Goal: Register for event/course: Sign up to attend an event or enroll in a course

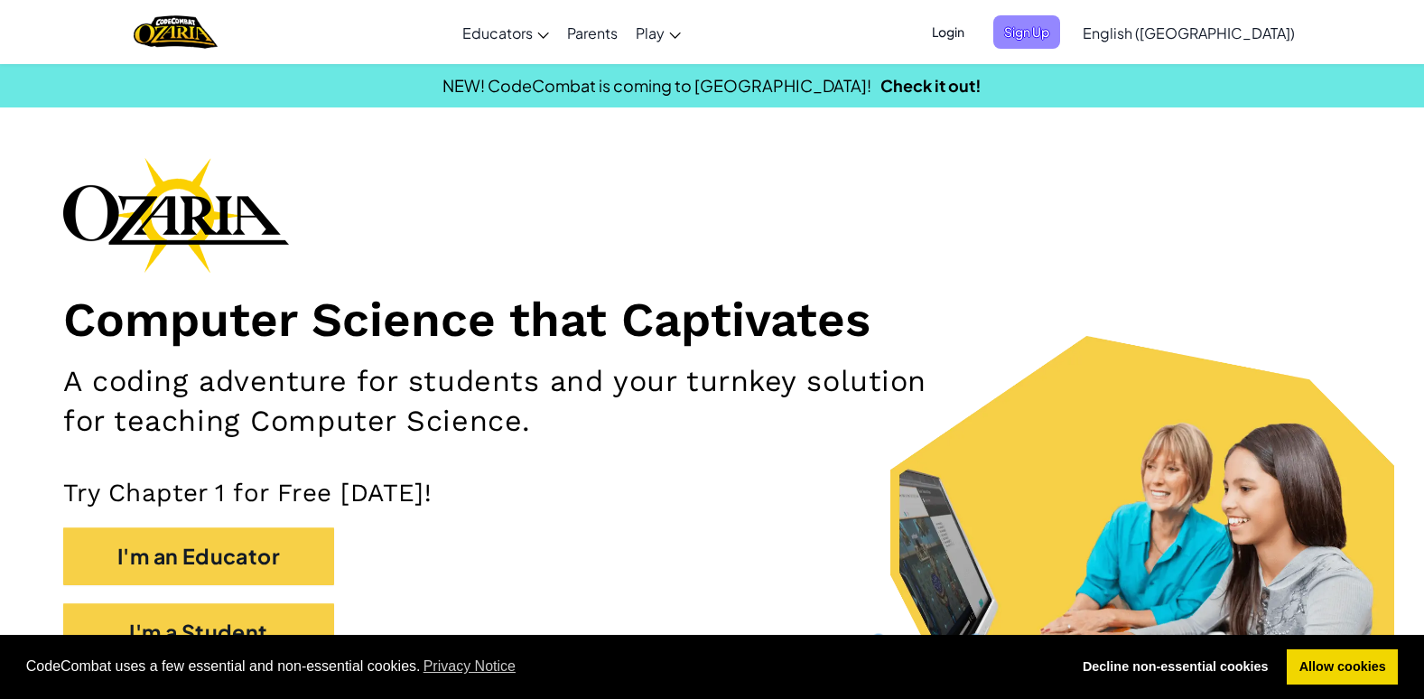
click at [1060, 36] on span "Sign Up" at bounding box center [1026, 31] width 67 height 33
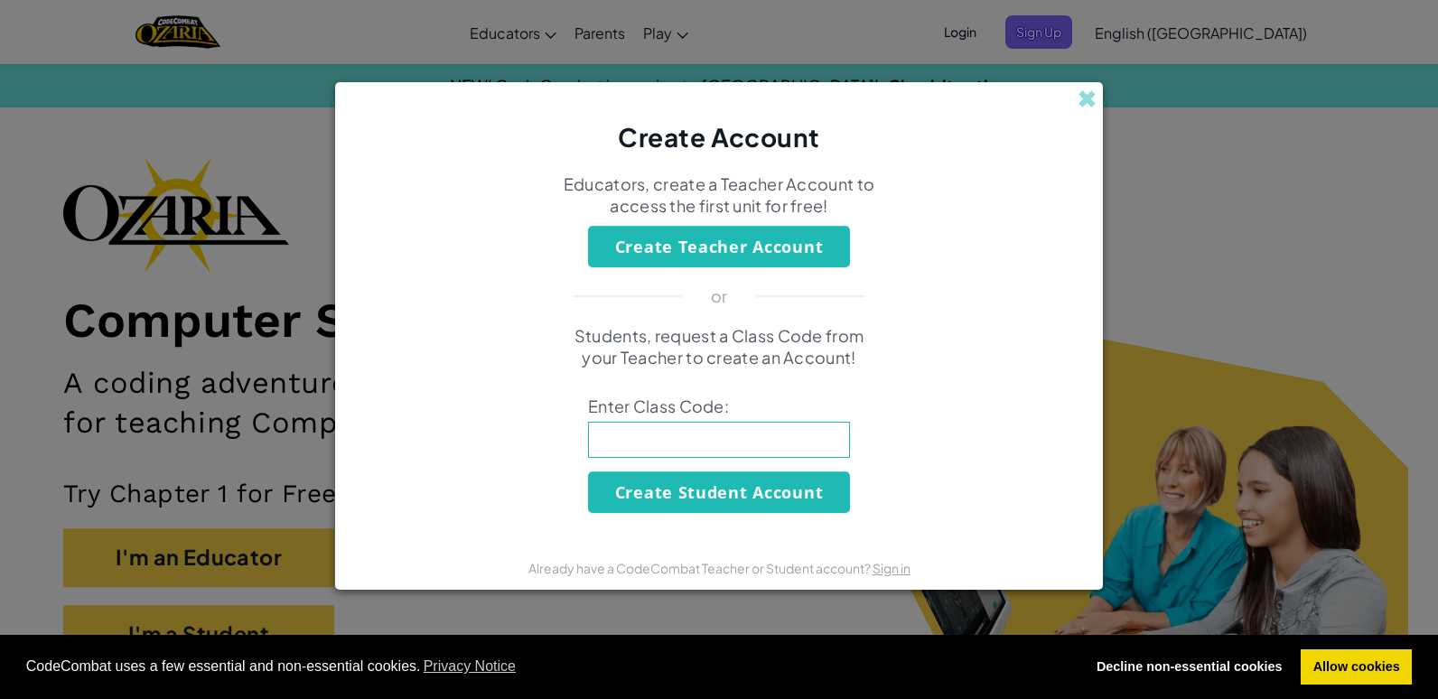
click at [703, 431] on input at bounding box center [719, 440] width 262 height 36
type input "HappyIdeaSick"
click at [729, 498] on button "Create Student Account" at bounding box center [719, 492] width 262 height 42
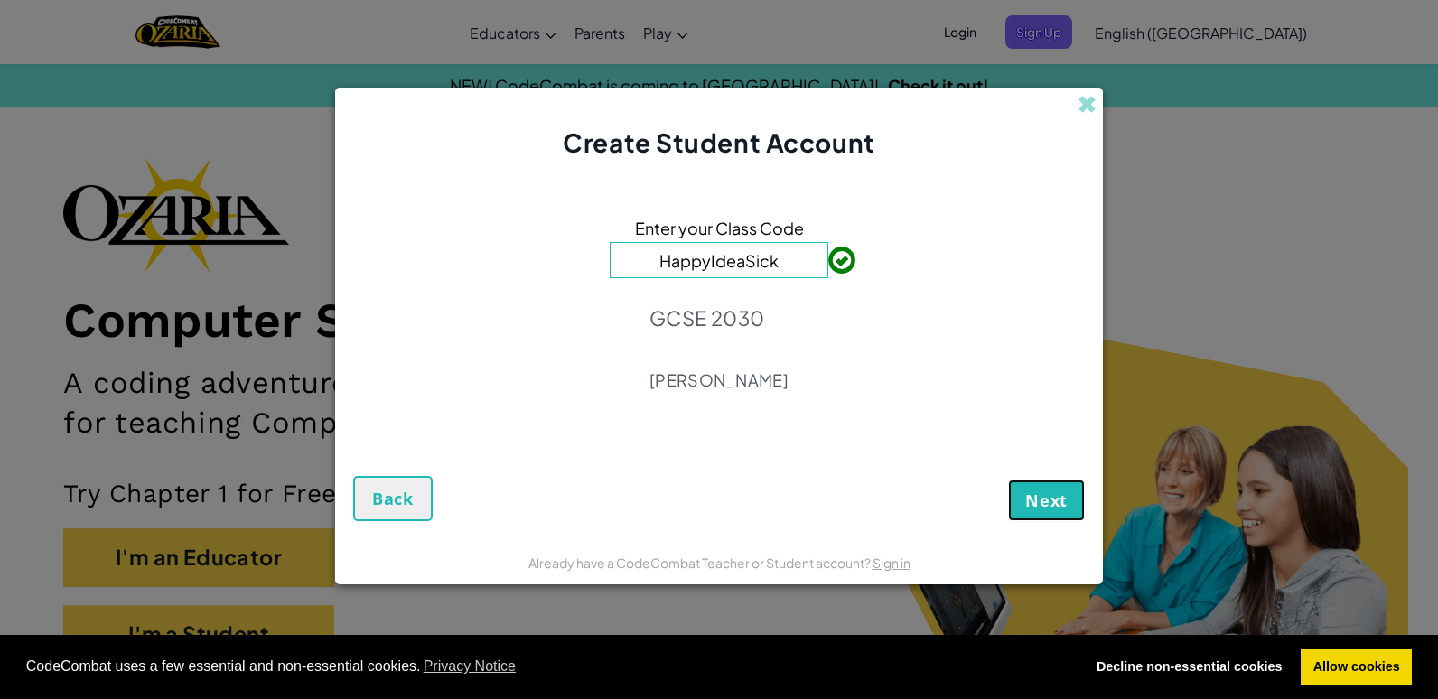
click at [1039, 508] on span "Next" at bounding box center [1046, 501] width 42 height 22
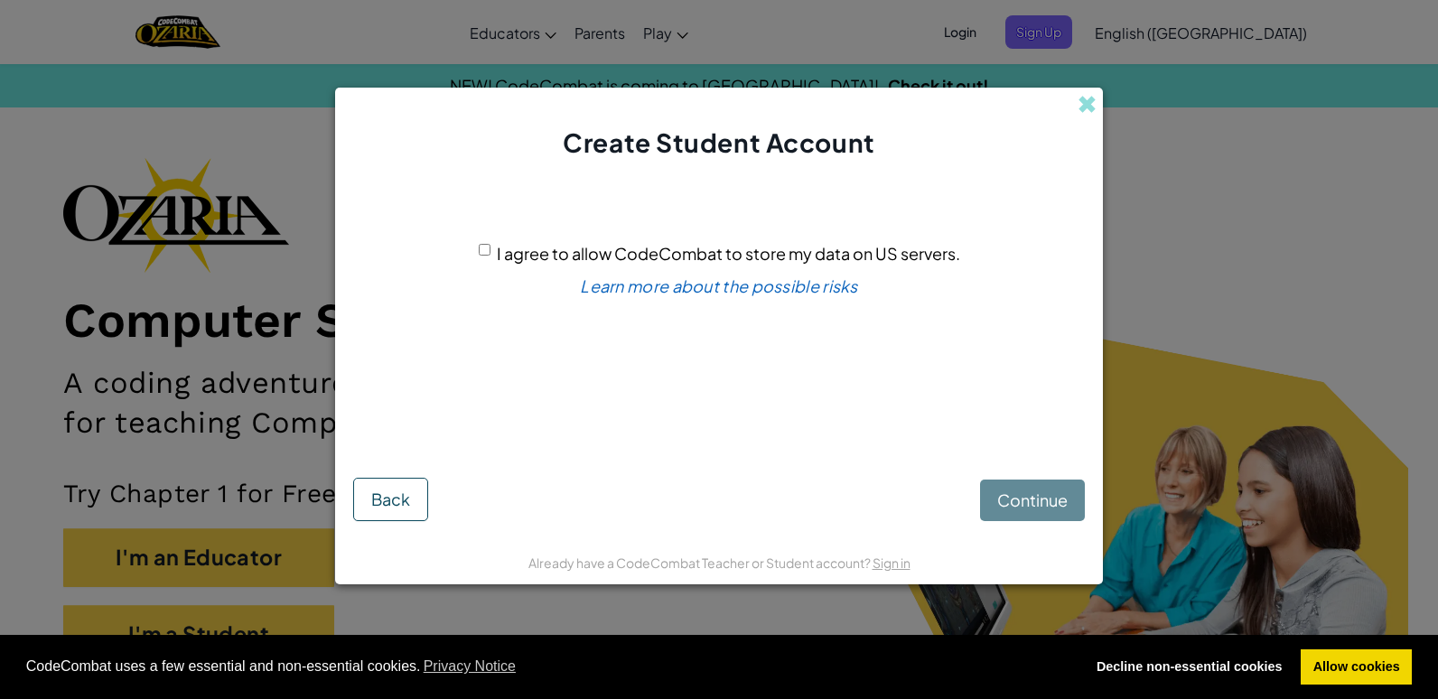
click at [1065, 514] on div "Continue Back" at bounding box center [719, 482] width 732 height 77
click at [1054, 492] on div "Continue Back" at bounding box center [719, 482] width 732 height 77
drag, startPoint x: 1054, startPoint y: 492, endPoint x: 1050, endPoint y: 509, distance: 17.5
click at [1050, 509] on div "Continue Back" at bounding box center [719, 482] width 732 height 77
drag, startPoint x: 1050, startPoint y: 509, endPoint x: 925, endPoint y: 483, distance: 128.2
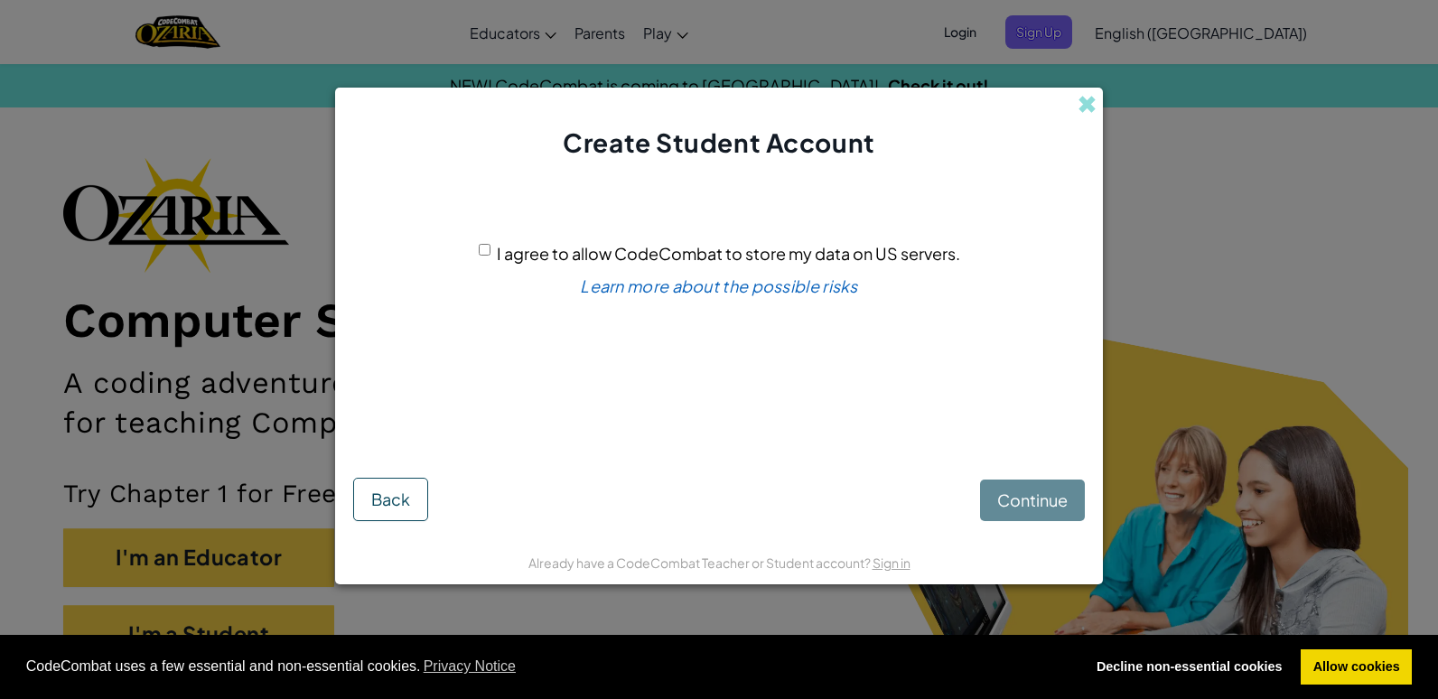
click at [925, 483] on div "Continue Back" at bounding box center [719, 482] width 732 height 77
click at [482, 253] on input "I agree to allow CodeCombat to store my data on US servers." at bounding box center [485, 250] width 12 height 12
checkbox input "true"
click at [1043, 504] on span "Continue" at bounding box center [1032, 500] width 70 height 21
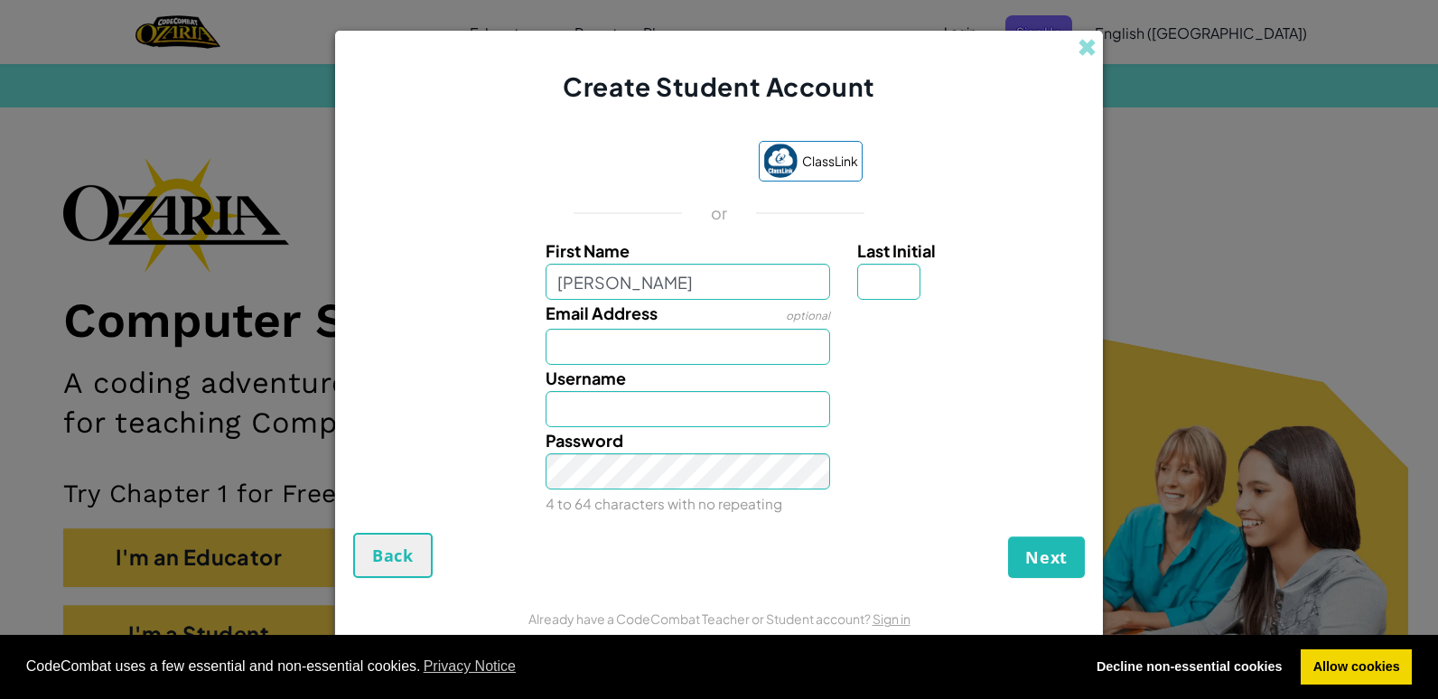
type input "[PERSON_NAME]"
click at [890, 284] on input "Last Initial" at bounding box center [888, 282] width 63 height 36
type input "B"
click at [714, 413] on input "LilliaB" at bounding box center [687, 409] width 285 height 36
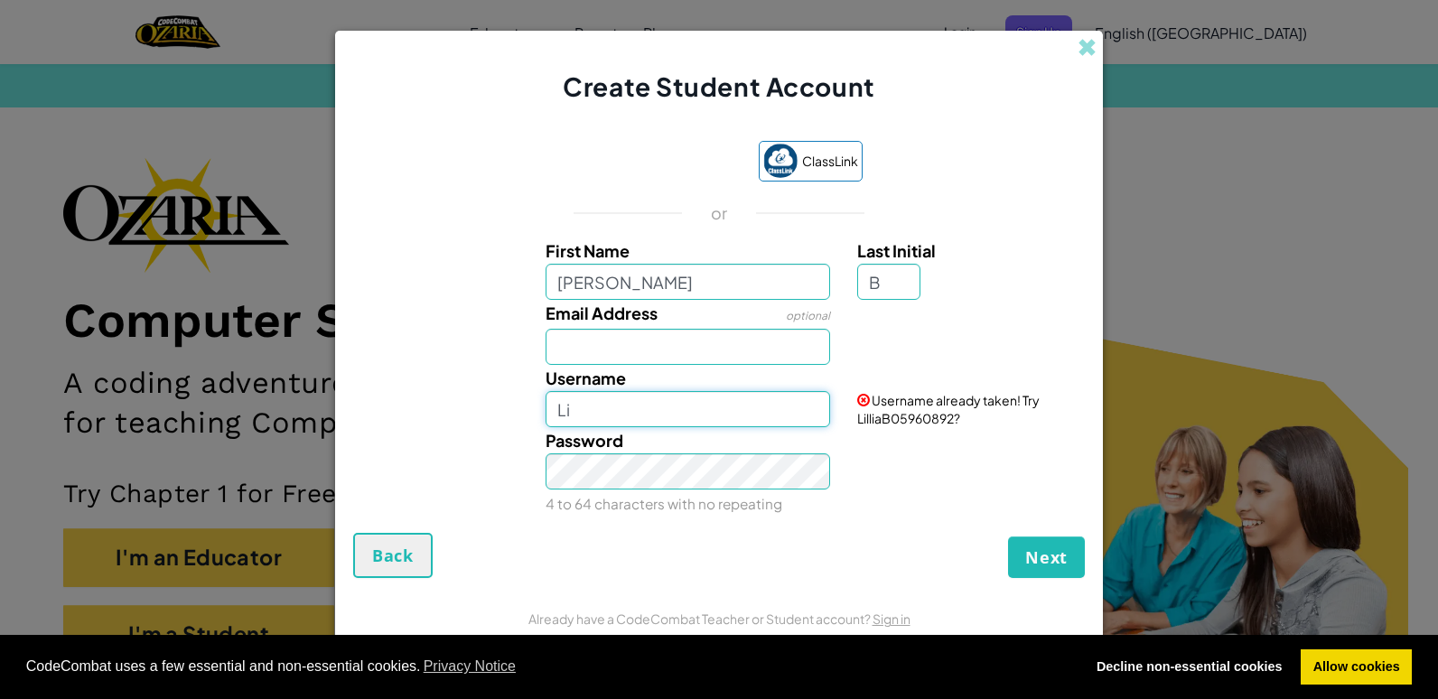
type input "L"
type input "7"
type input "&"
type input "7"
click at [739, 286] on input "[PERSON_NAME]" at bounding box center [687, 282] width 285 height 36
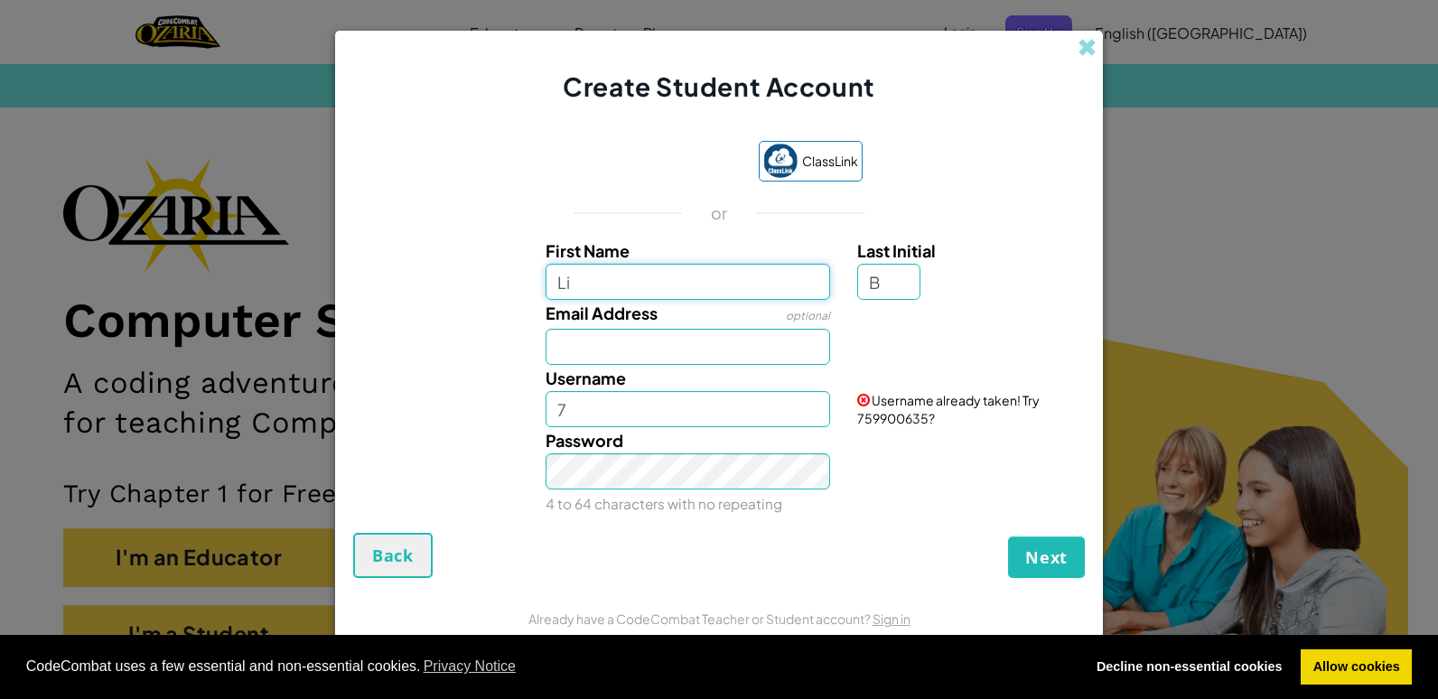
type input "L"
type input "7S"
click at [612, 418] on input "7SB" at bounding box center [687, 409] width 285 height 36
type input "7SLilliaBonner"
click at [644, 284] on input "7S" at bounding box center [687, 282] width 285 height 36
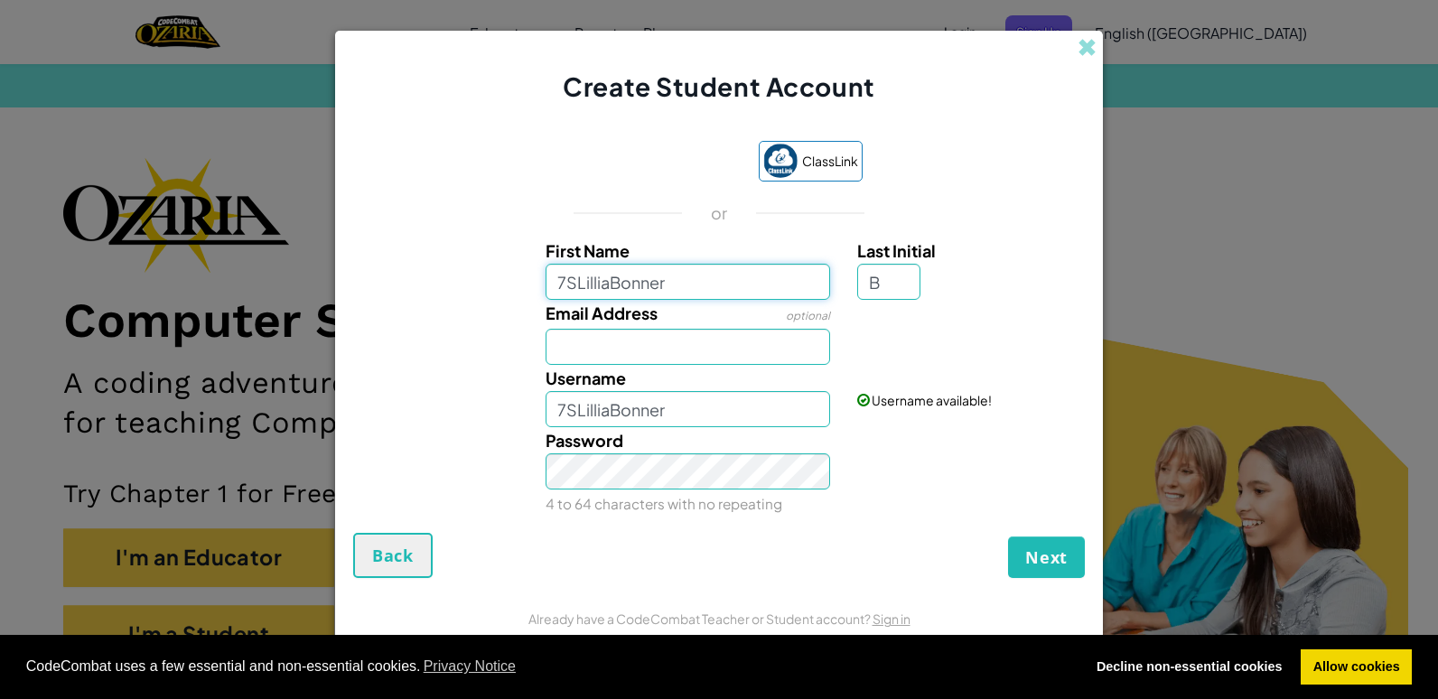
type input "7SLilliaBonner"
click at [712, 403] on input "7SLilliaBonnerB" at bounding box center [687, 409] width 285 height 36
type input "7SLilliaBonner"
click at [719, 345] on input "Email Address" at bounding box center [687, 347] width 285 height 36
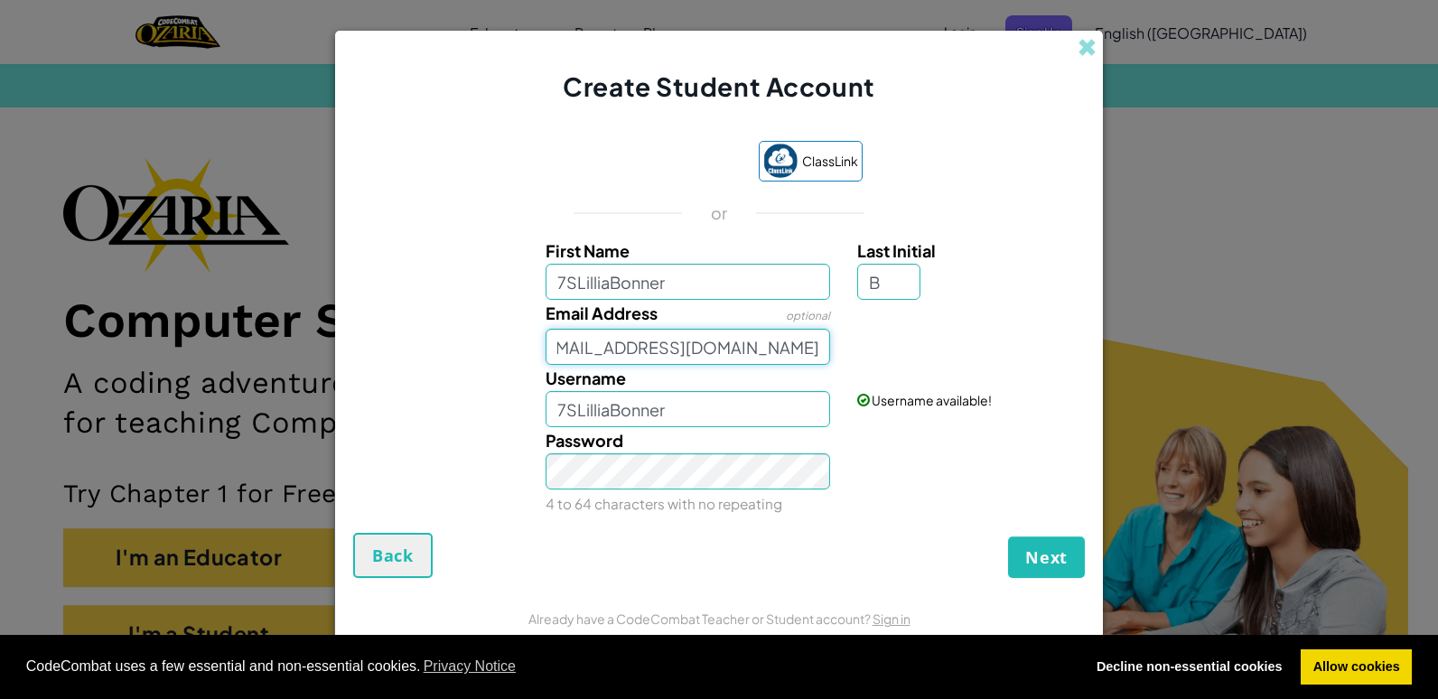
type input "[EMAIL_ADDRESS][DOMAIN_NAME]"
click at [1030, 546] on span "Next" at bounding box center [1046, 557] width 42 height 22
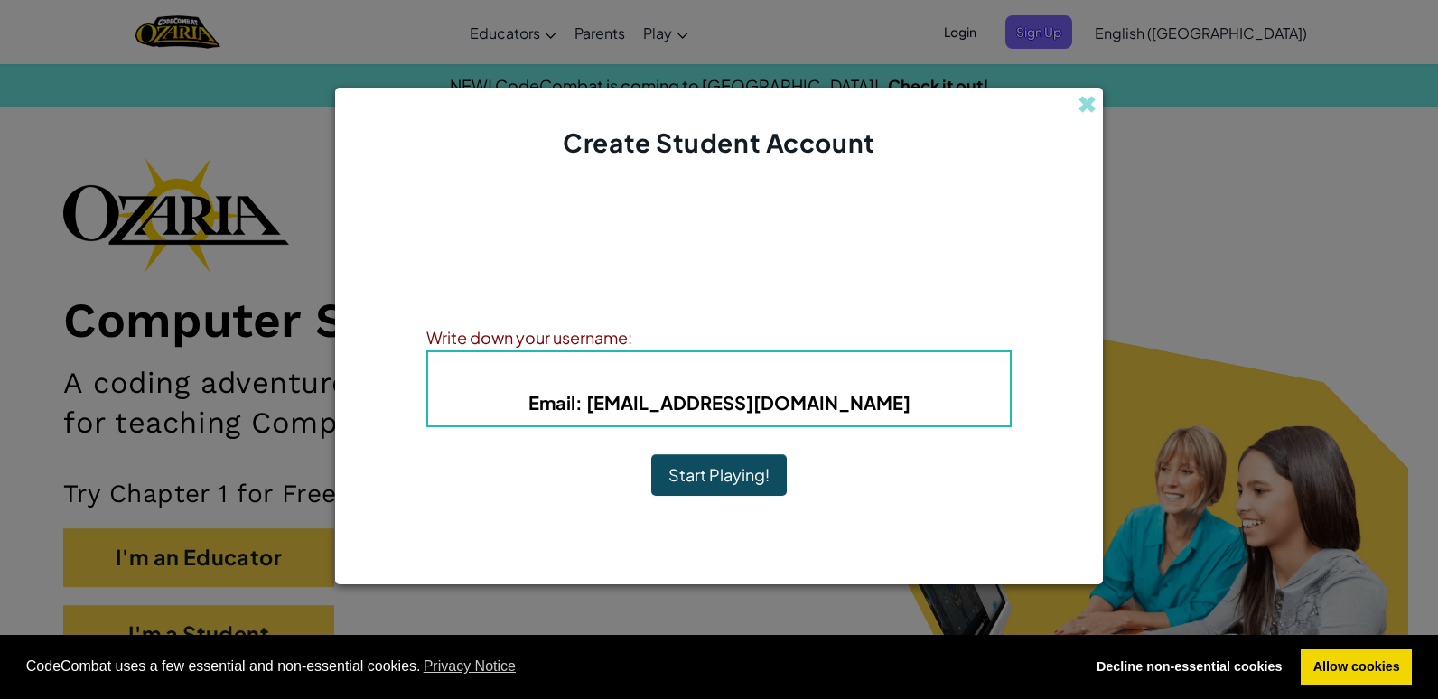
click at [910, 403] on b "Email : [EMAIL_ADDRESS][DOMAIN_NAME]" at bounding box center [719, 402] width 382 height 23
drag, startPoint x: 907, startPoint y: 396, endPoint x: 906, endPoint y: 409, distance: 12.7
click at [906, 409] on b "Email : [EMAIL_ADDRESS][DOMAIN_NAME]" at bounding box center [719, 402] width 382 height 23
drag, startPoint x: 903, startPoint y: 410, endPoint x: 637, endPoint y: 355, distance: 272.1
click at [637, 355] on div "Username : 7SLilliaBonner Email : [EMAIL_ADDRESS][DOMAIN_NAME]" at bounding box center [718, 388] width 585 height 77
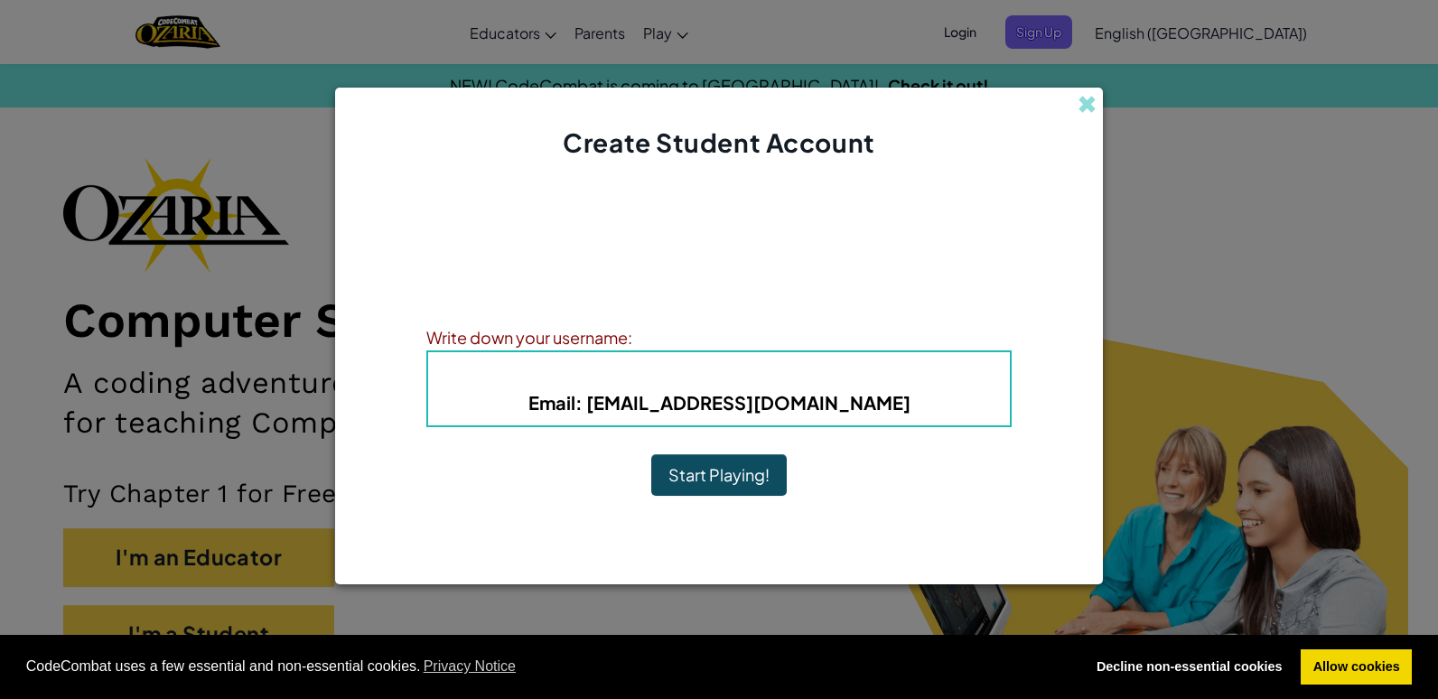
click at [910, 406] on b "Email : [EMAIL_ADDRESS][DOMAIN_NAME]" at bounding box center [719, 402] width 382 height 23
drag, startPoint x: 918, startPoint y: 410, endPoint x: 521, endPoint y: 410, distance: 396.5
click at [521, 410] on h5 "Email : [EMAIL_ADDRESS][DOMAIN_NAME]" at bounding box center [718, 402] width 545 height 28
click at [725, 464] on button "Start Playing!" at bounding box center [718, 475] width 135 height 42
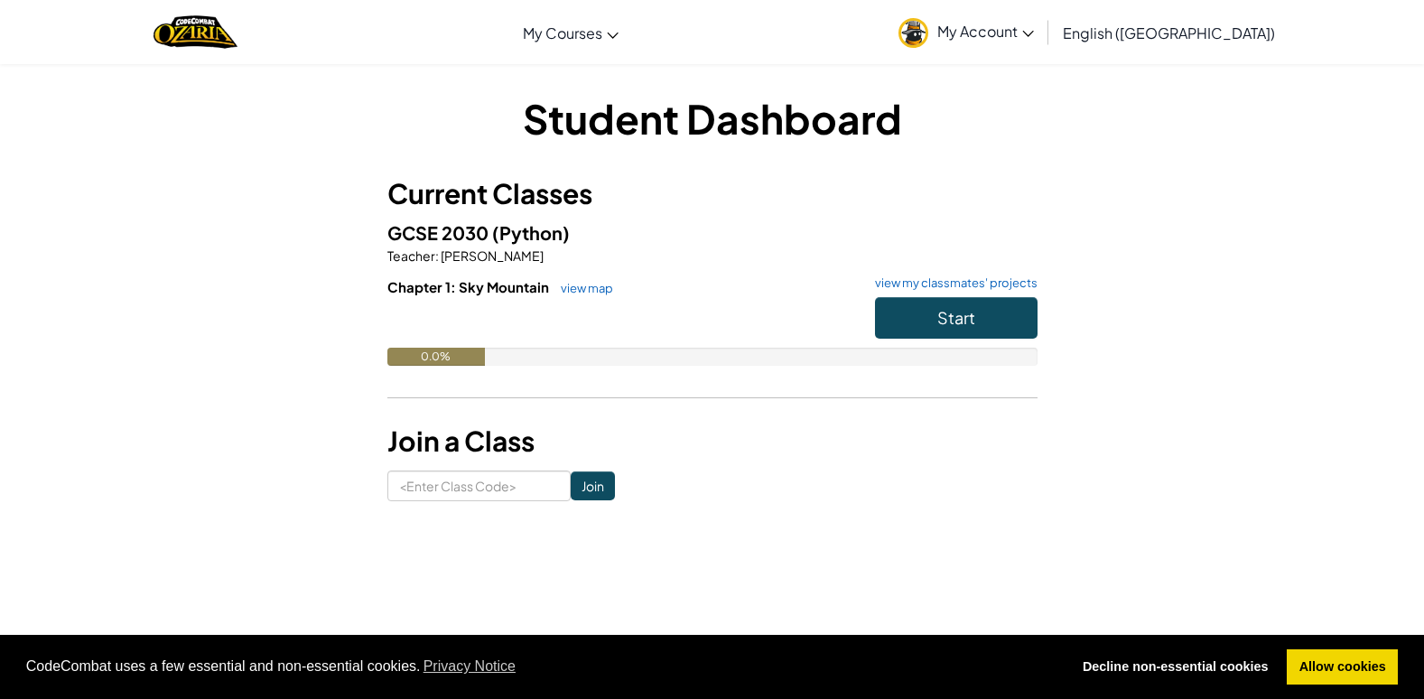
click at [1034, 31] on span "My Account" at bounding box center [985, 31] width 97 height 19
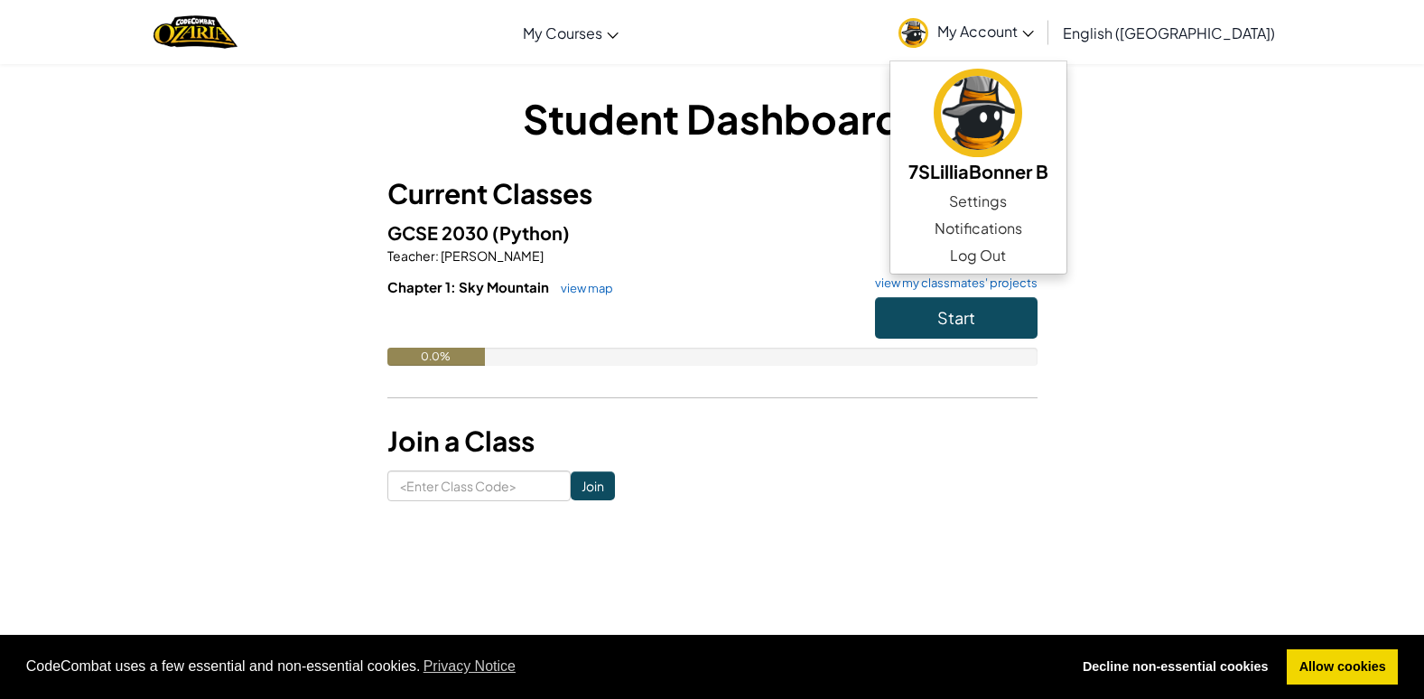
click at [1002, 447] on h3 "Join a Class" at bounding box center [712, 441] width 650 height 41
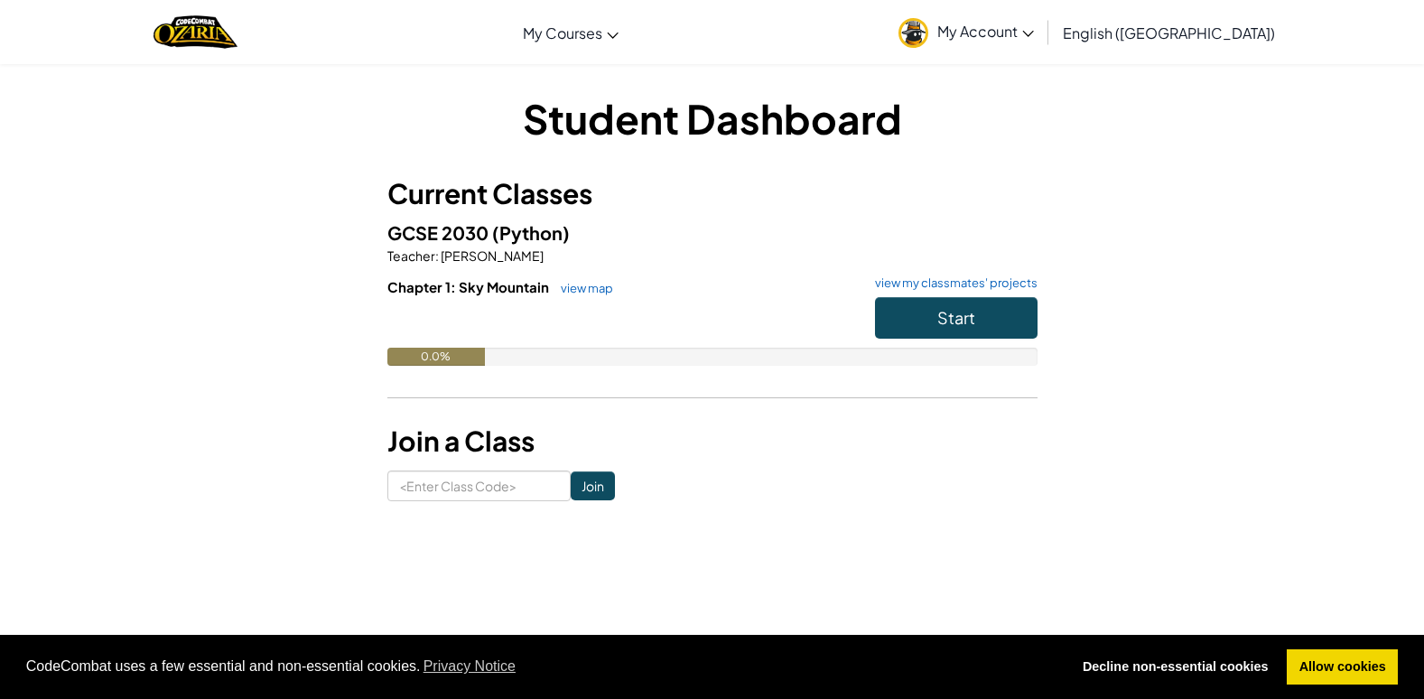
click at [1034, 34] on span "My Account" at bounding box center [985, 31] width 97 height 19
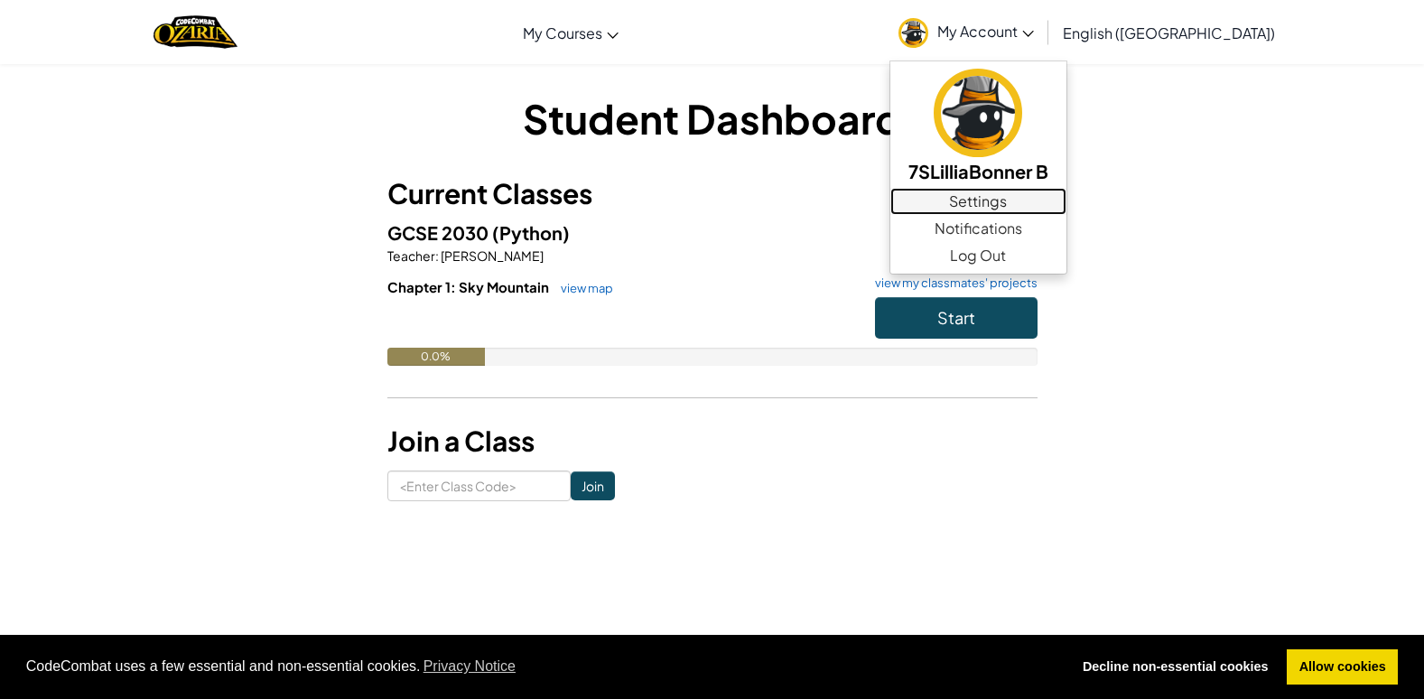
click at [1067, 206] on link "Settings" at bounding box center [978, 201] width 176 height 27
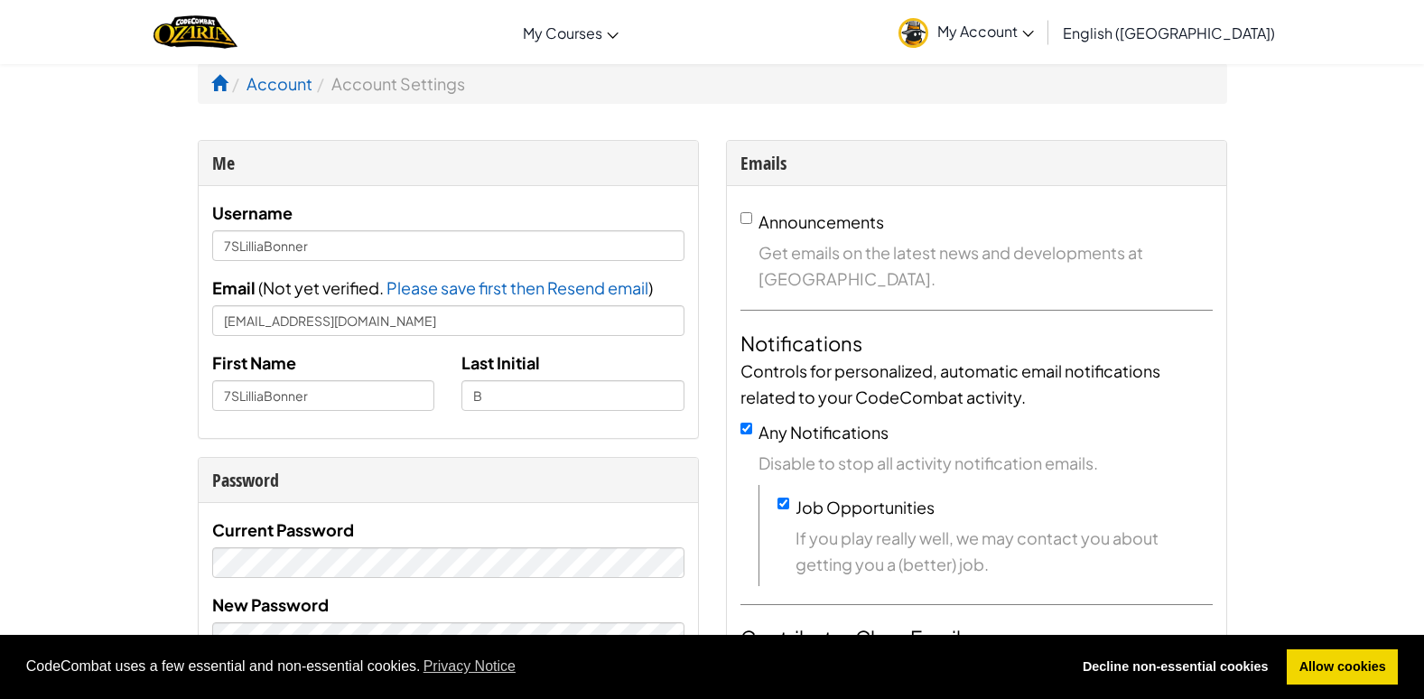
click at [1043, 44] on link "My Account" at bounding box center [967, 32] width 154 height 57
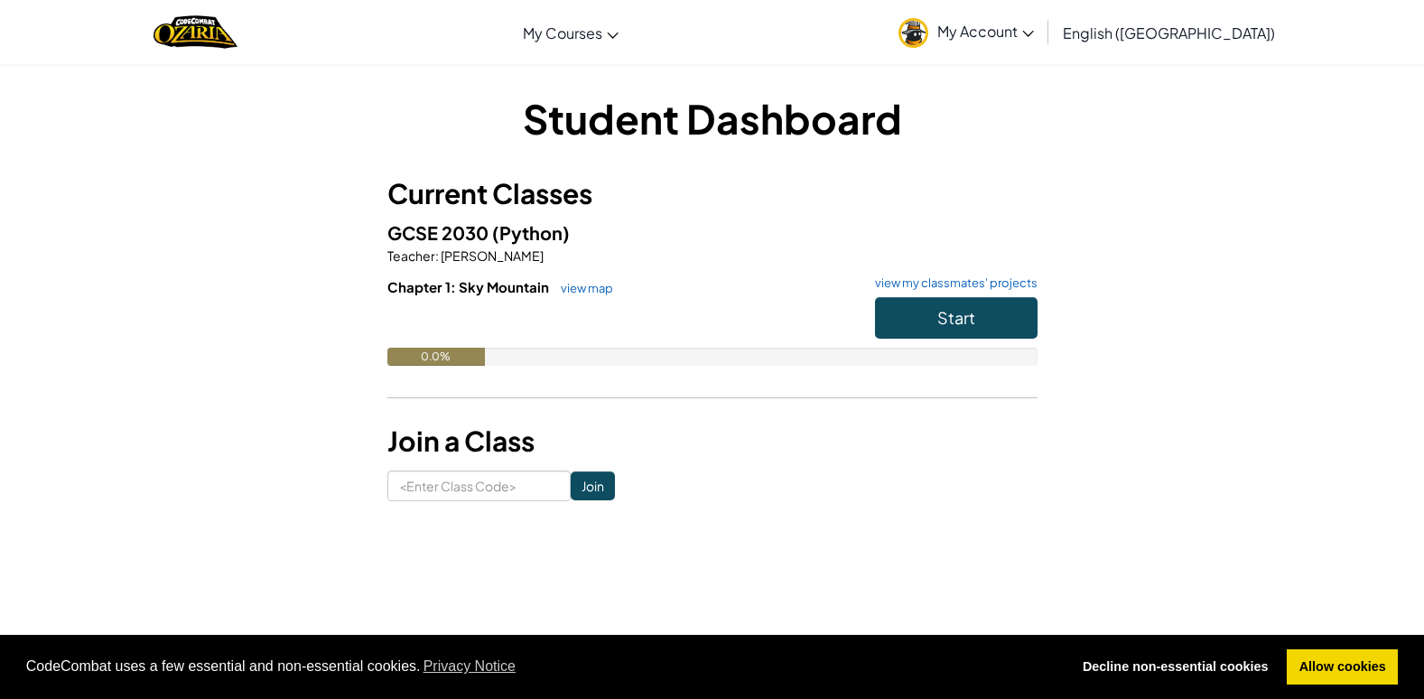
click at [1034, 33] on span "My Account" at bounding box center [985, 31] width 97 height 19
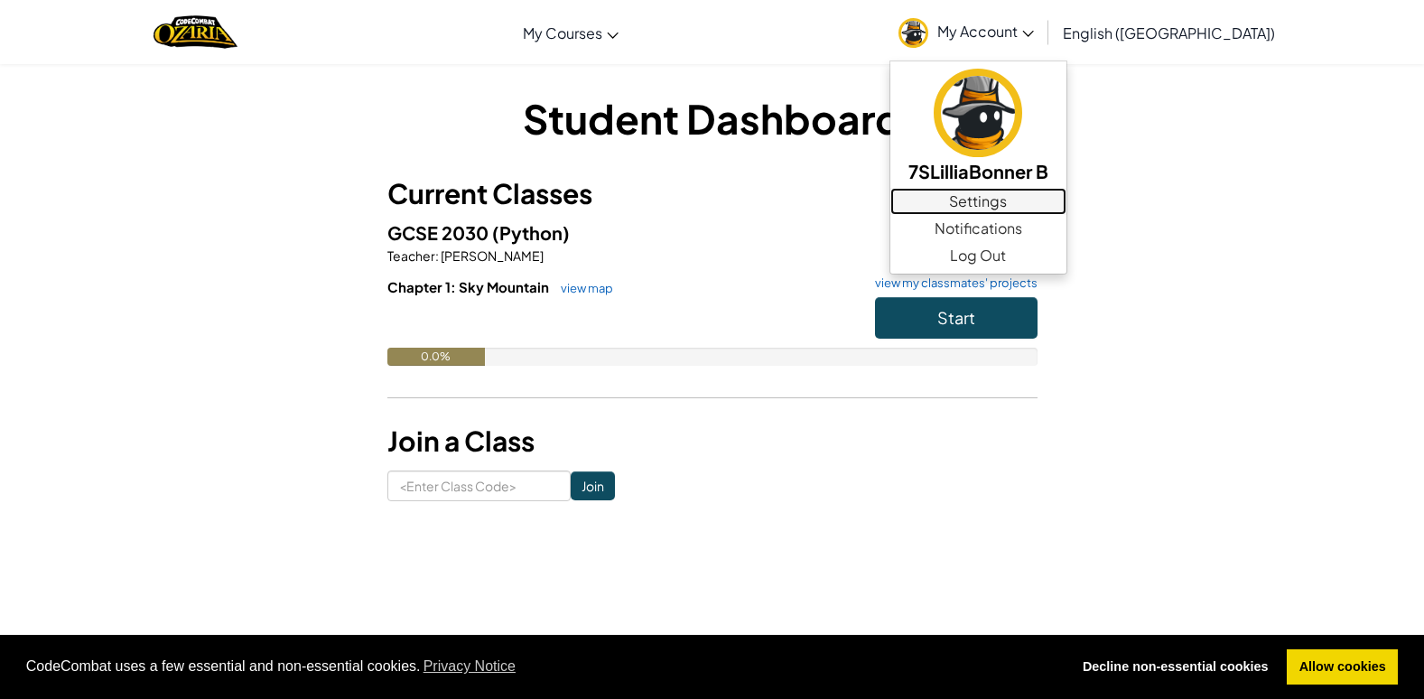
click at [1067, 194] on link "Settings" at bounding box center [978, 201] width 176 height 27
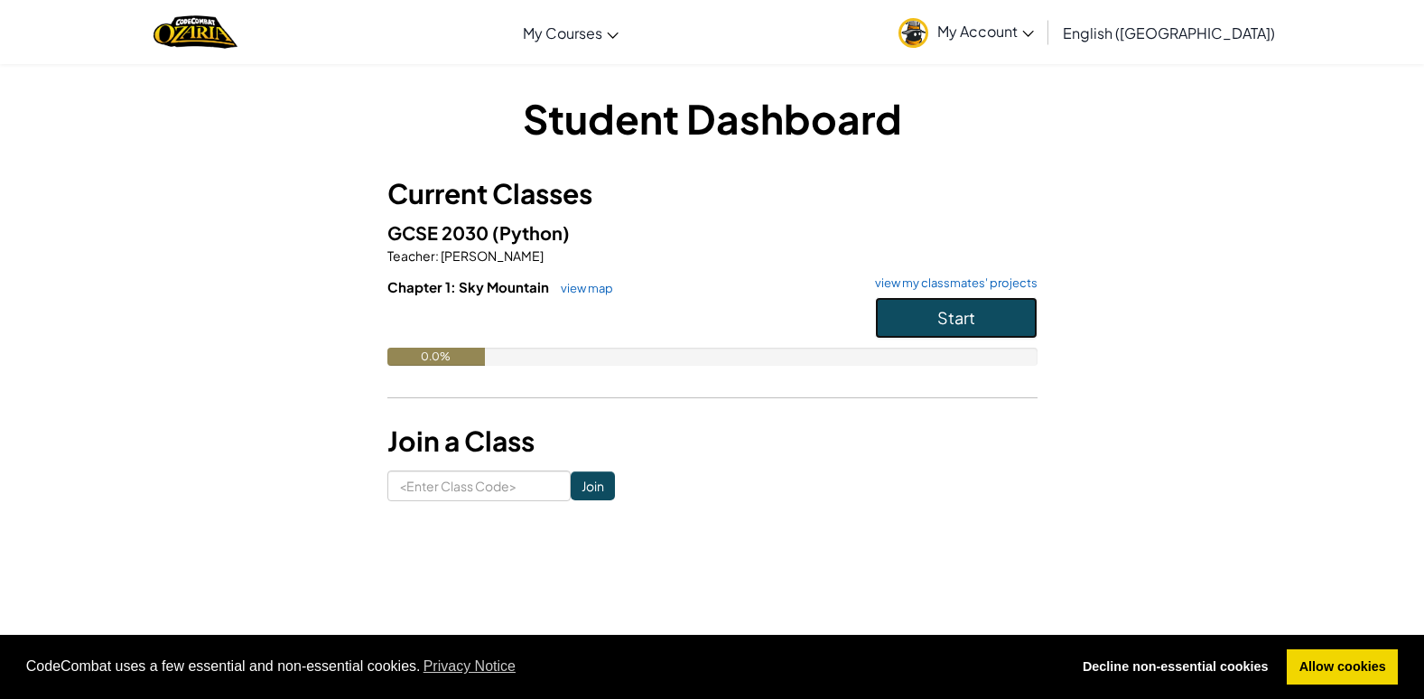
click at [909, 327] on button "Start" at bounding box center [956, 318] width 163 height 42
click at [956, 311] on span "Start" at bounding box center [956, 317] width 38 height 21
click at [915, 311] on button "Start" at bounding box center [956, 318] width 163 height 42
click at [932, 303] on button "Start" at bounding box center [956, 318] width 163 height 42
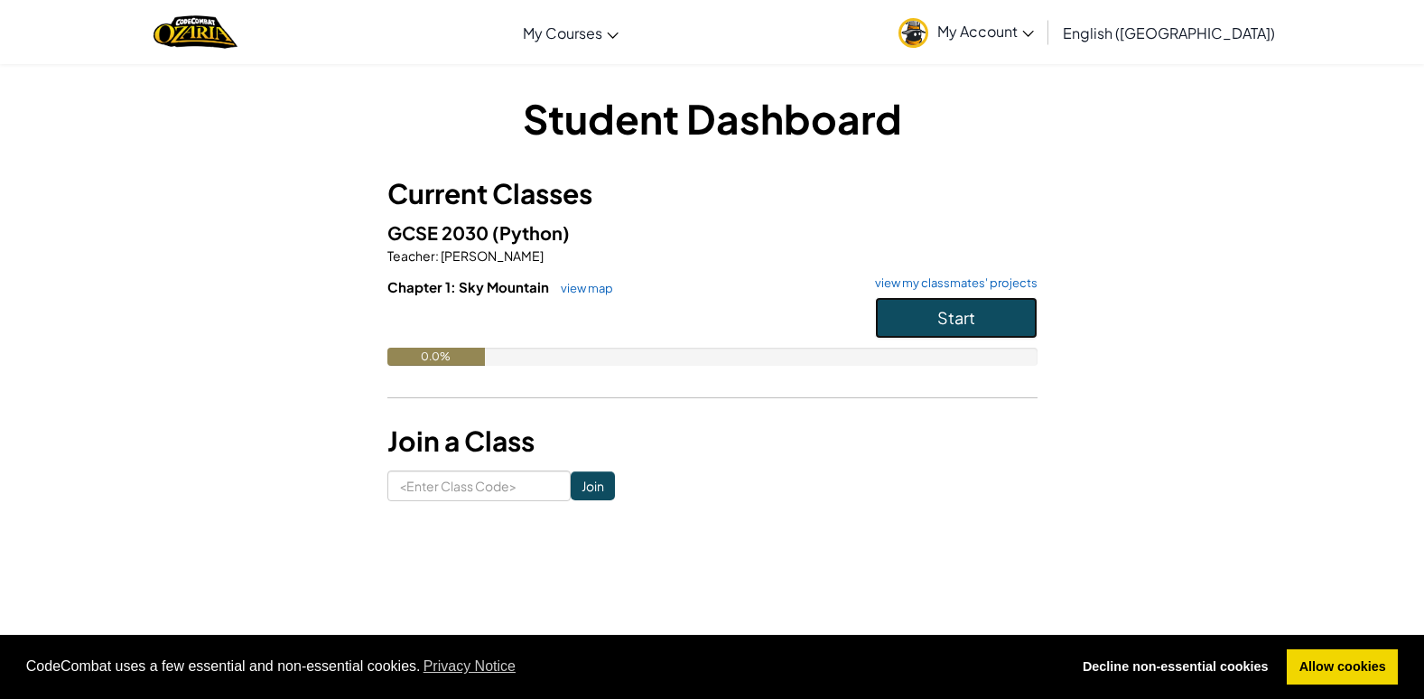
click at [932, 303] on button "Start" at bounding box center [956, 318] width 163 height 42
drag, startPoint x: 932, startPoint y: 303, endPoint x: 719, endPoint y: 341, distance: 216.5
click at [879, 338] on button "Start" at bounding box center [956, 318] width 163 height 42
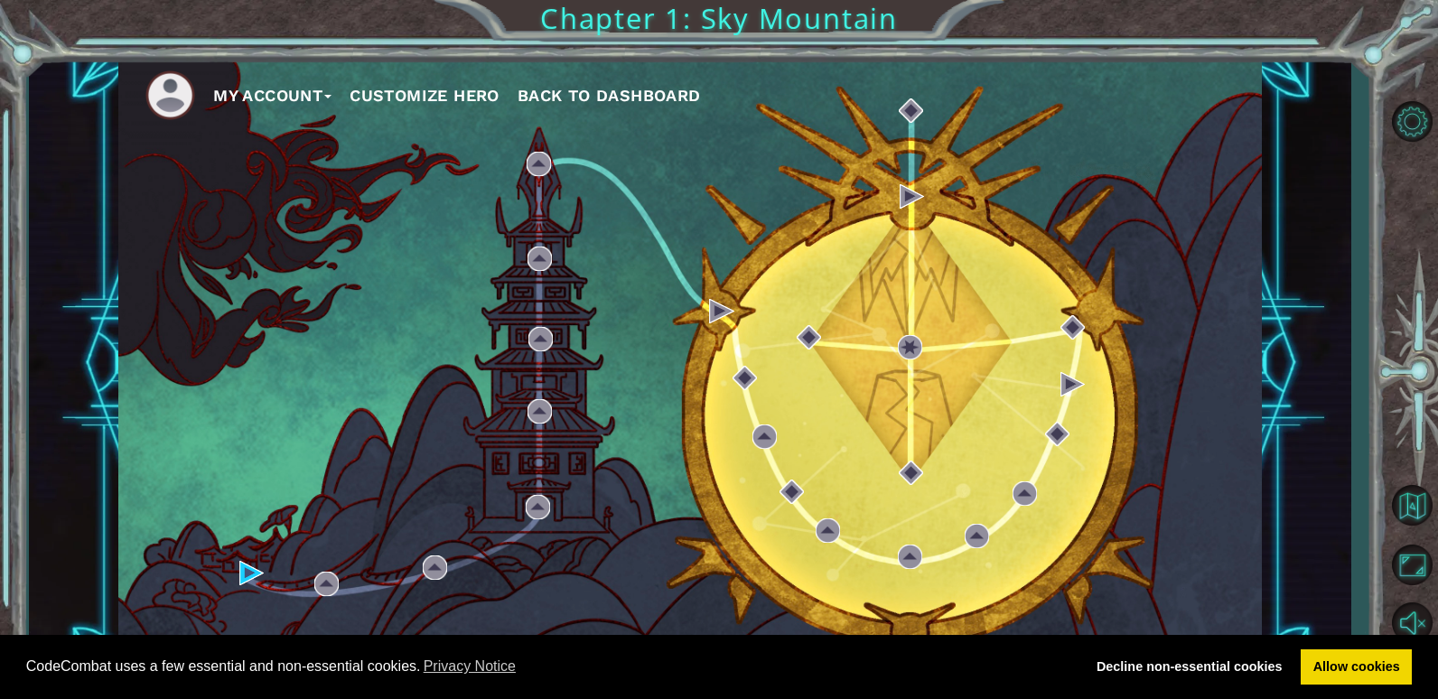
click at [418, 84] on button "Customize Hero" at bounding box center [425, 95] width 150 height 27
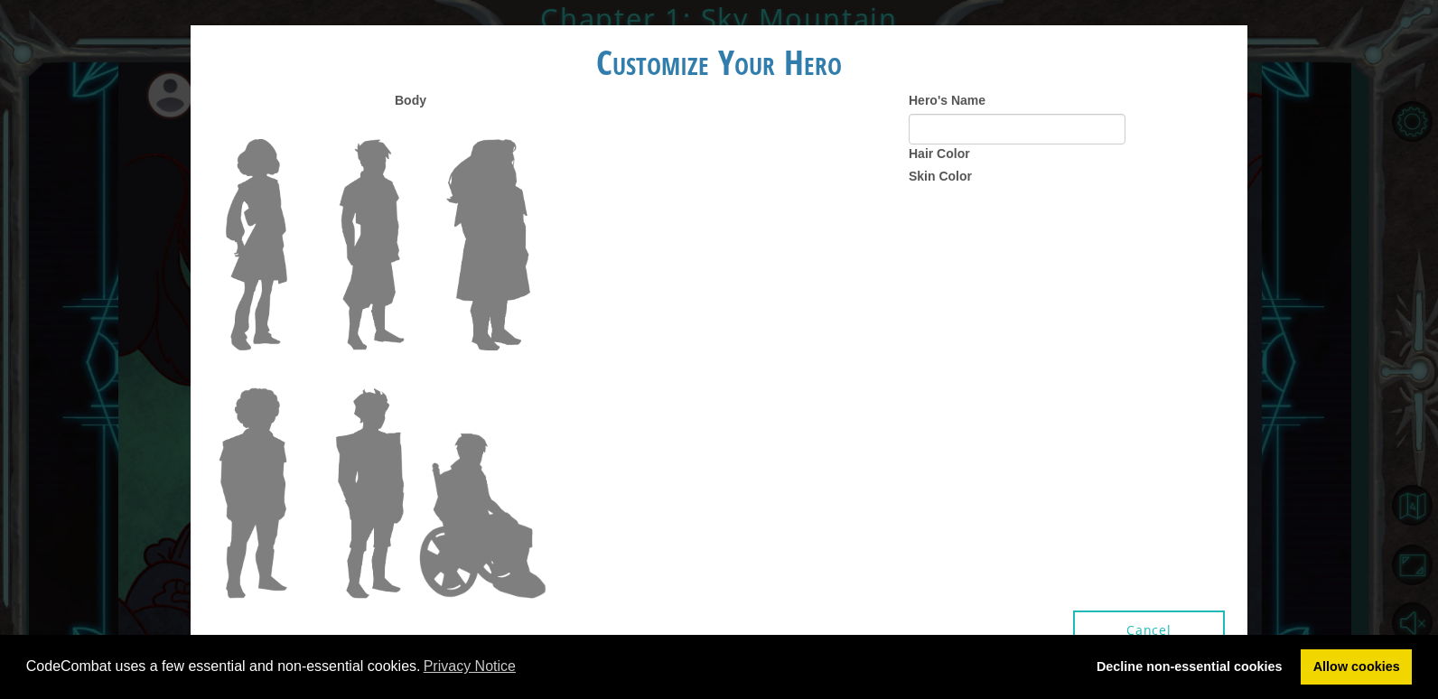
click at [404, 100] on label "Body" at bounding box center [411, 100] width 32 height 18
click at [978, 143] on input "Hero's Name" at bounding box center [1017, 129] width 217 height 31
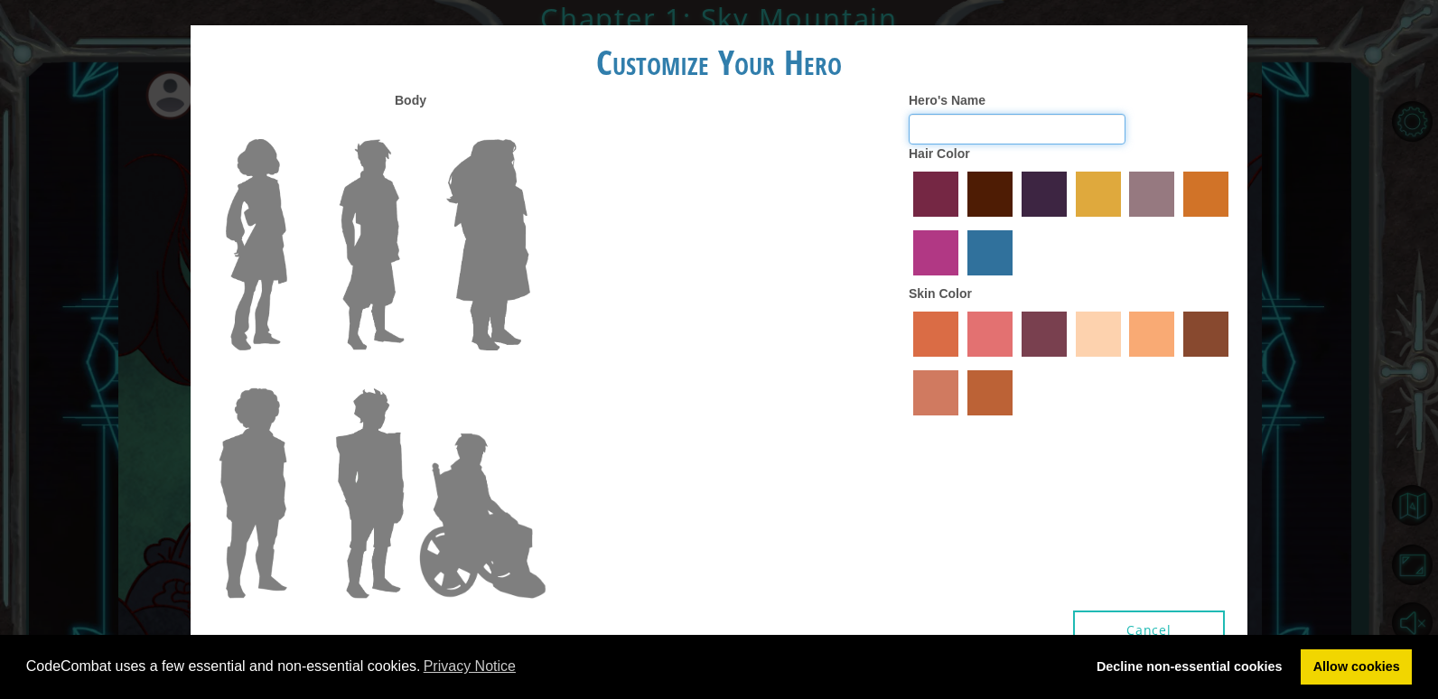
type input "l"
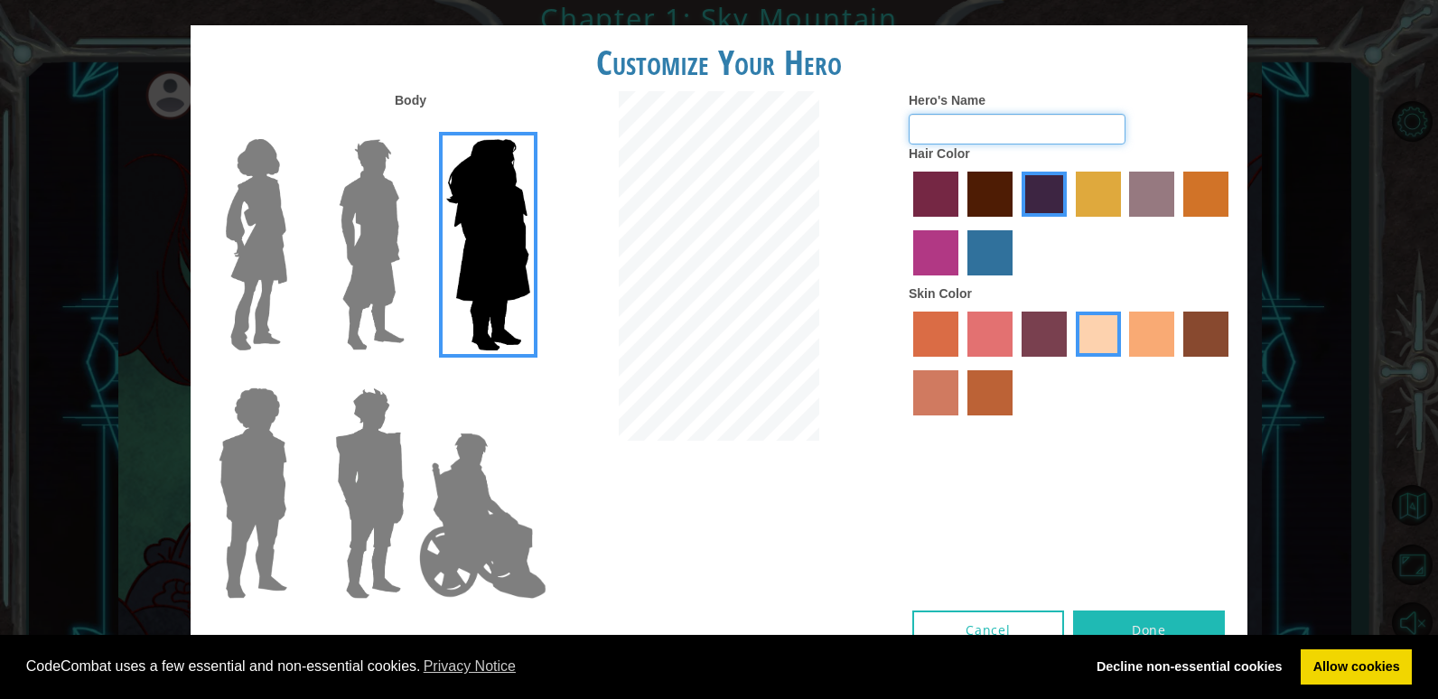
click at [988, 125] on input "Hero's Name" at bounding box center [1017, 129] width 217 height 31
type input "[PERSON_NAME]"
click at [1002, 189] on label "maroon hair color" at bounding box center [989, 194] width 45 height 45
click at [961, 223] on input "maroon hair color" at bounding box center [961, 223] width 0 height 0
click at [1150, 346] on label "tacao skin color" at bounding box center [1151, 334] width 45 height 45
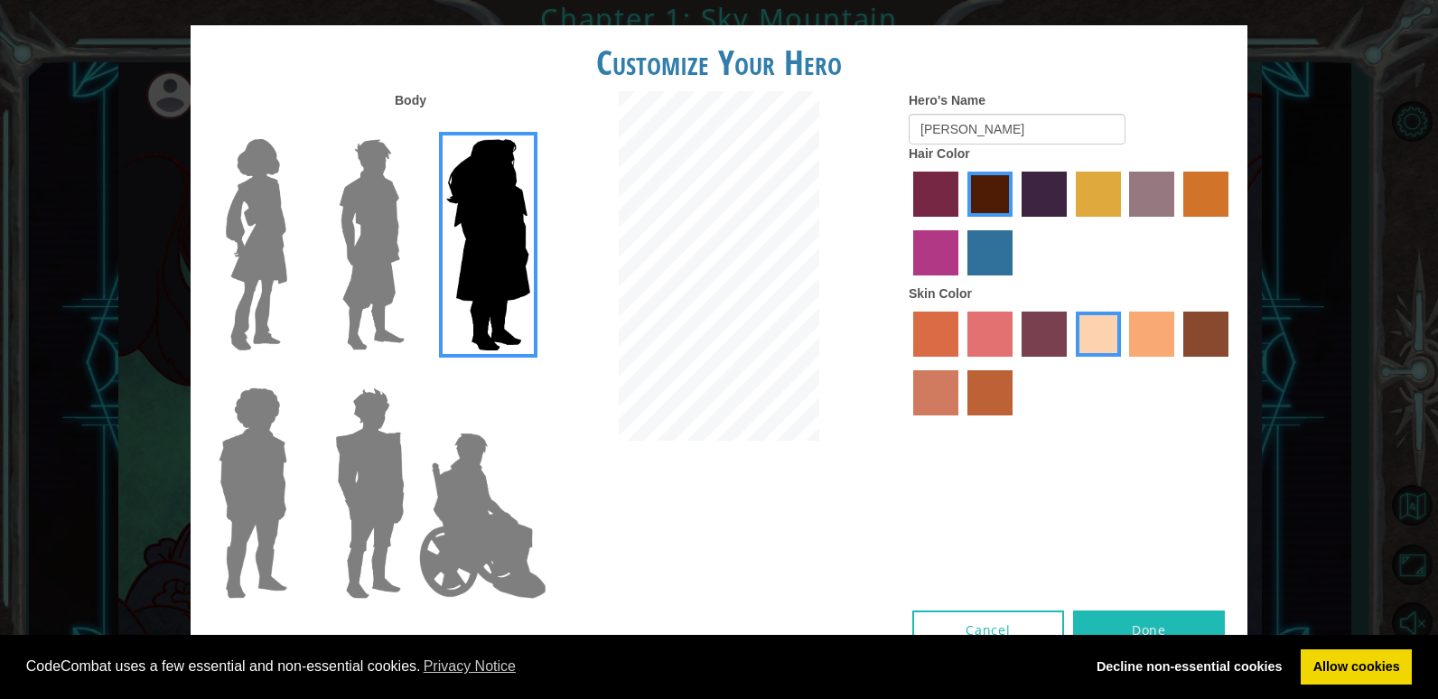
click at [1124, 363] on input "tacao skin color" at bounding box center [1124, 363] width 0 height 0
click at [988, 335] on label "froly skin color" at bounding box center [989, 334] width 45 height 45
click at [961, 363] on input "froly skin color" at bounding box center [961, 363] width 0 height 0
click at [1082, 326] on label "sandy beach skin color" at bounding box center [1098, 334] width 45 height 45
click at [1069, 363] on input "sandy beach skin color" at bounding box center [1069, 363] width 0 height 0
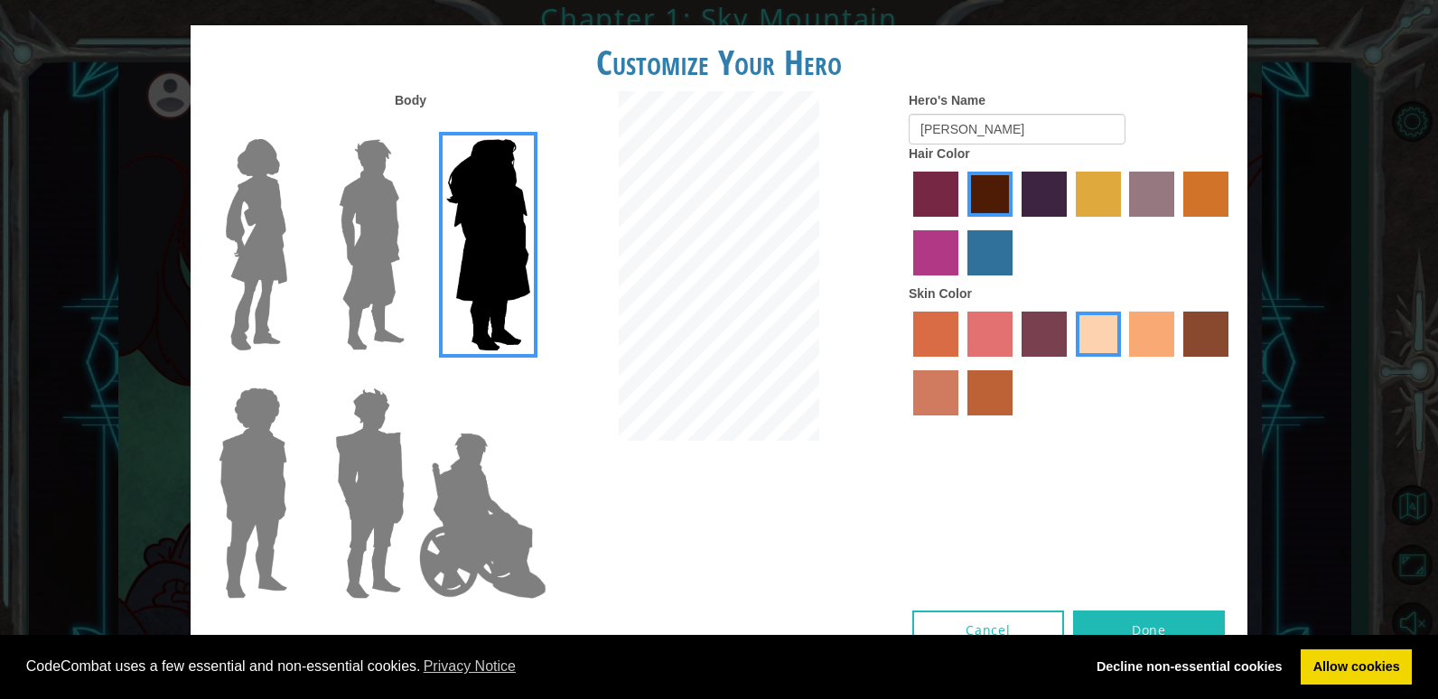
click at [1152, 327] on label "tacao skin color" at bounding box center [1151, 334] width 45 height 45
click at [1124, 363] on input "tacao skin color" at bounding box center [1124, 363] width 0 height 0
click at [256, 202] on img at bounding box center [257, 245] width 76 height 226
click at [294, 127] on input "Hero Connie" at bounding box center [294, 127] width 0 height 0
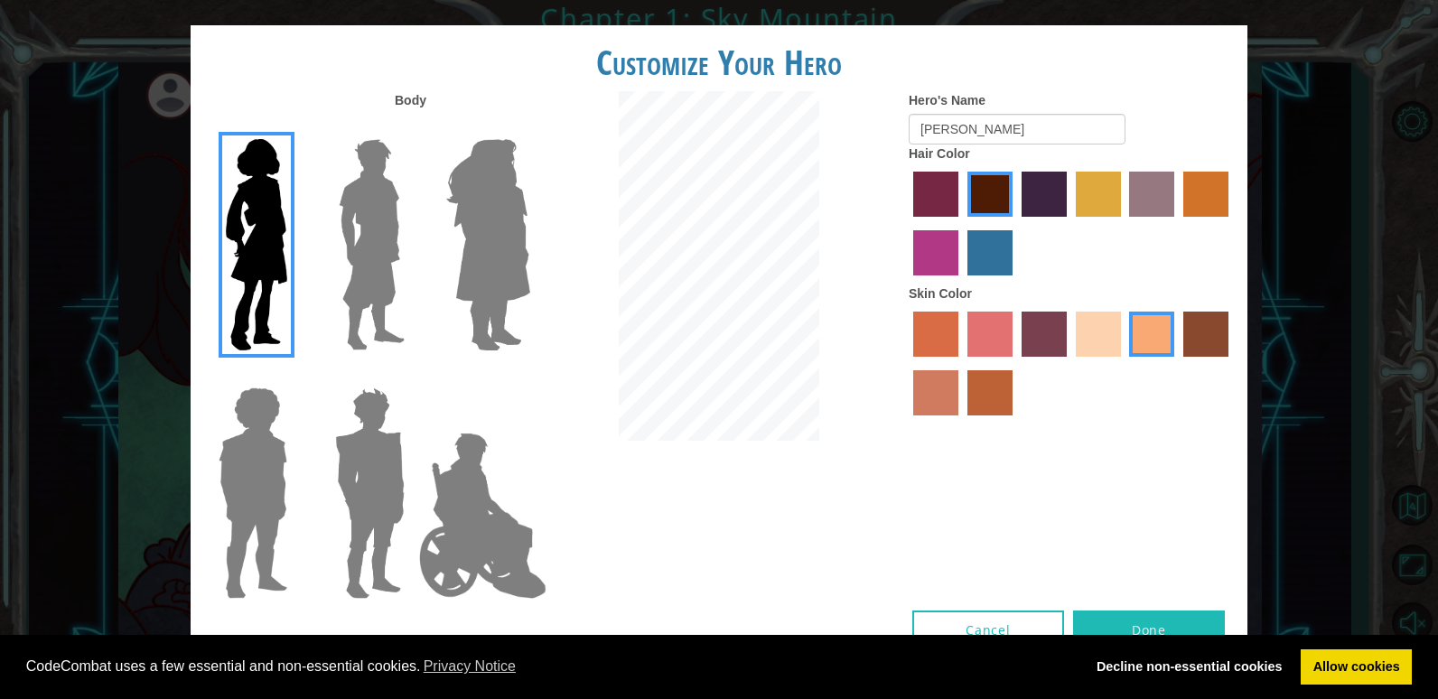
click at [473, 256] on img at bounding box center [488, 245] width 98 height 226
click at [529, 127] on input "Hero Amethyst" at bounding box center [529, 127] width 0 height 0
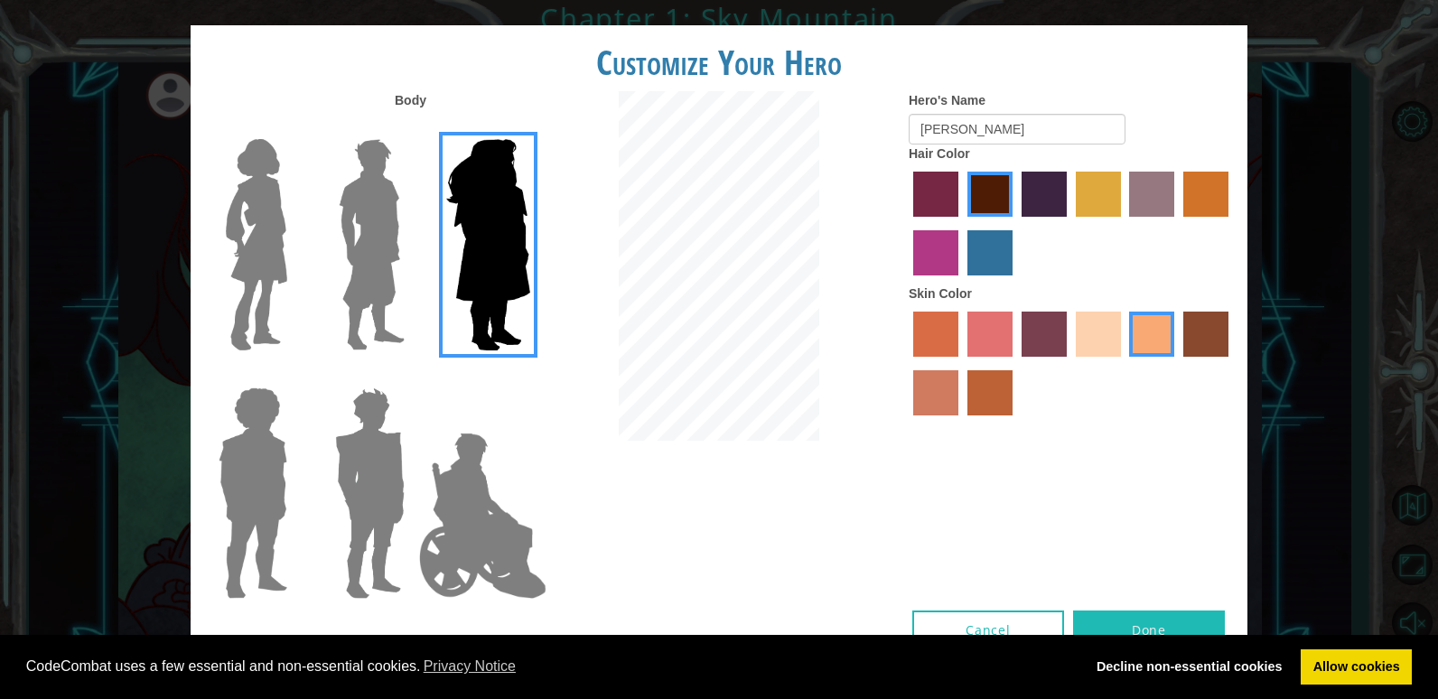
click at [245, 276] on img at bounding box center [257, 245] width 76 height 226
click at [294, 127] on input "Hero Connie" at bounding box center [294, 127] width 0 height 0
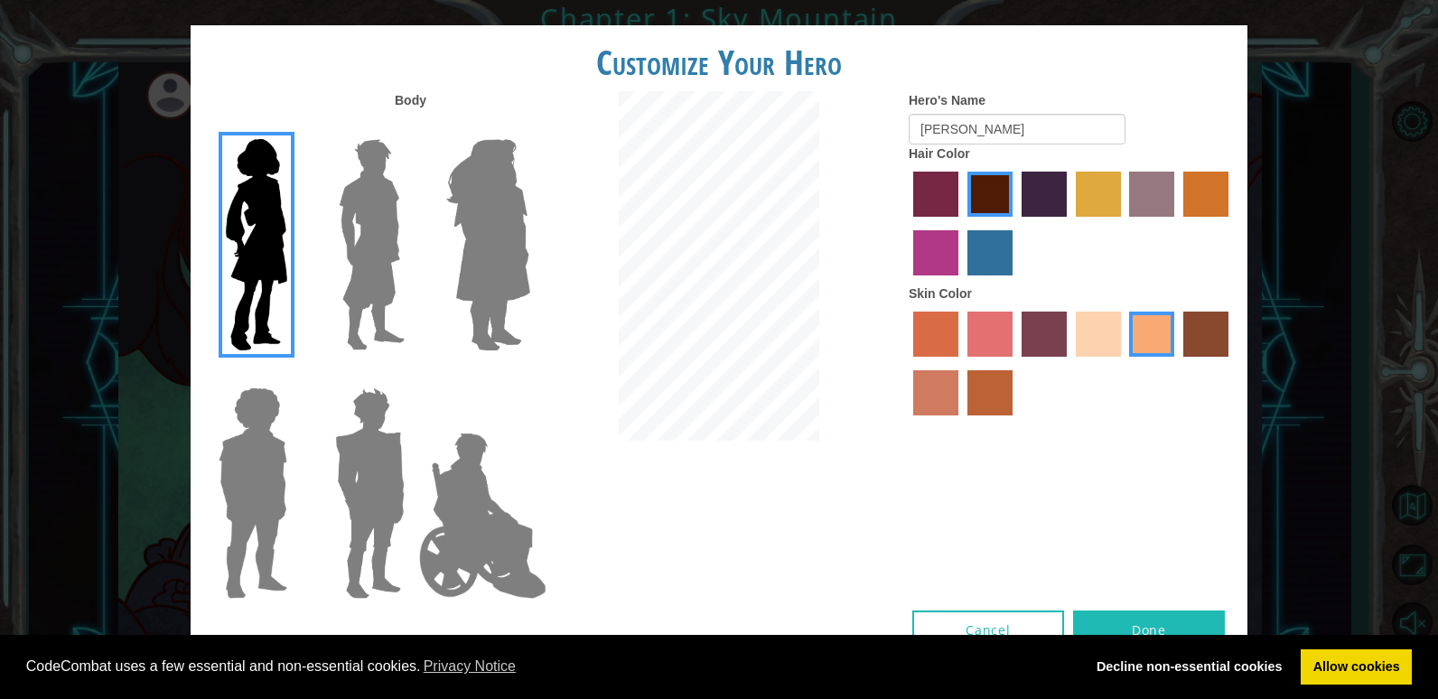
click at [487, 510] on img at bounding box center [483, 515] width 142 height 181
click at [529, 376] on input "Hero Jamie" at bounding box center [529, 376] width 0 height 0
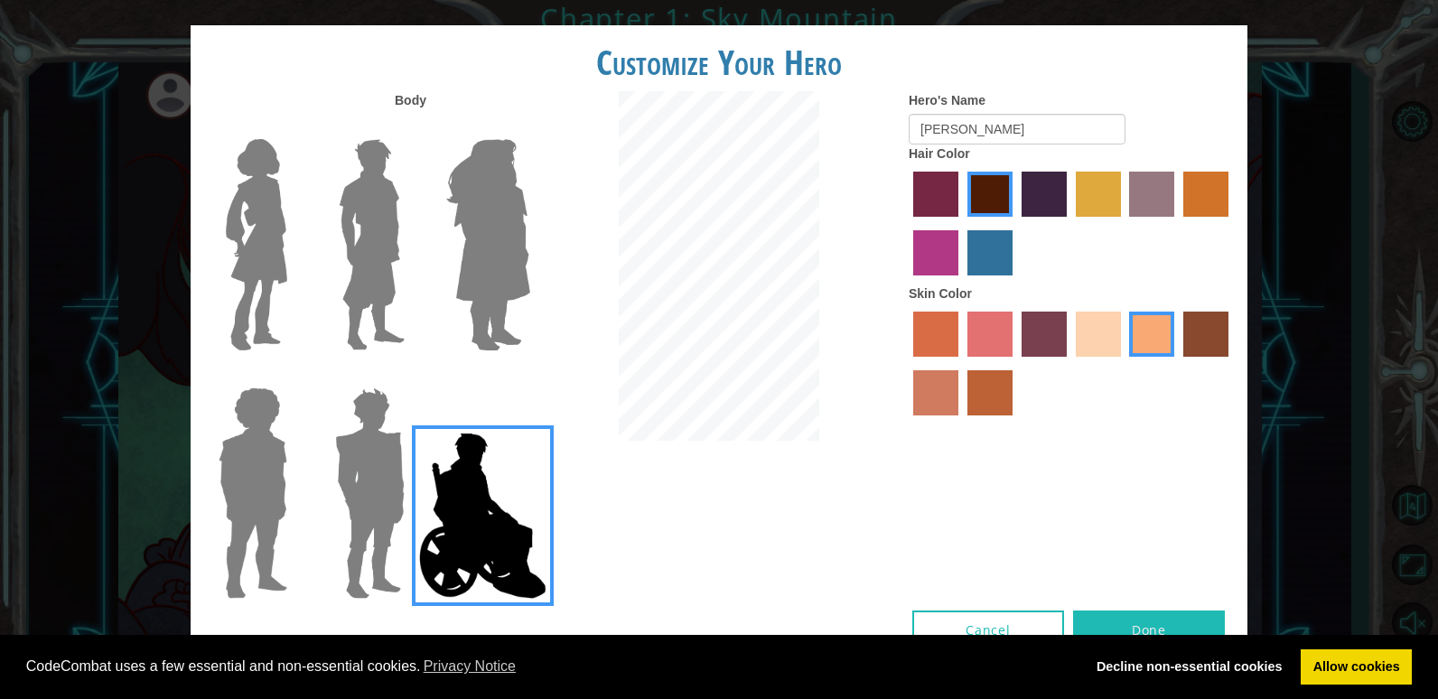
click at [414, 485] on img at bounding box center [483, 515] width 142 height 181
click at [529, 376] on input "Hero Jamie" at bounding box center [529, 376] width 0 height 0
click at [247, 502] on img at bounding box center [252, 493] width 83 height 226
click at [294, 376] on input "Hero Steven" at bounding box center [294, 376] width 0 height 0
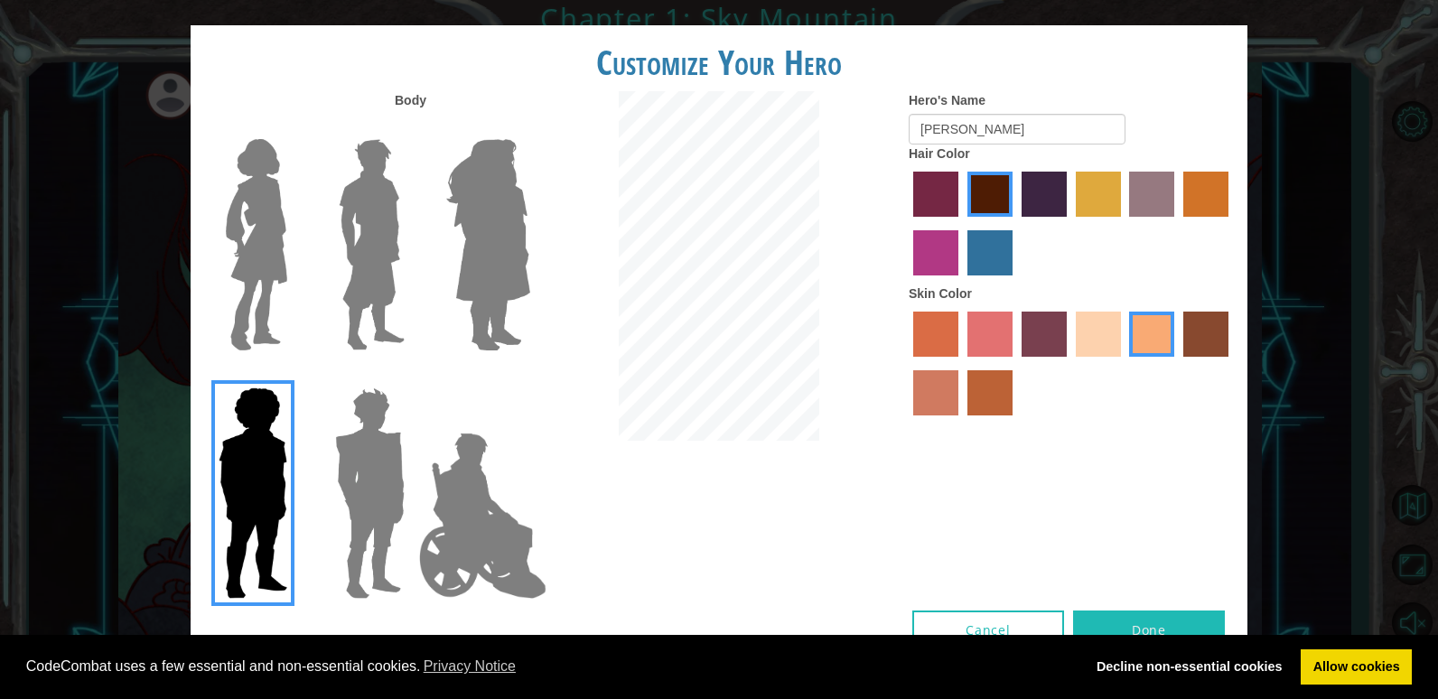
click at [488, 219] on img at bounding box center [488, 245] width 98 height 226
click at [529, 127] on input "Hero Amethyst" at bounding box center [529, 127] width 0 height 0
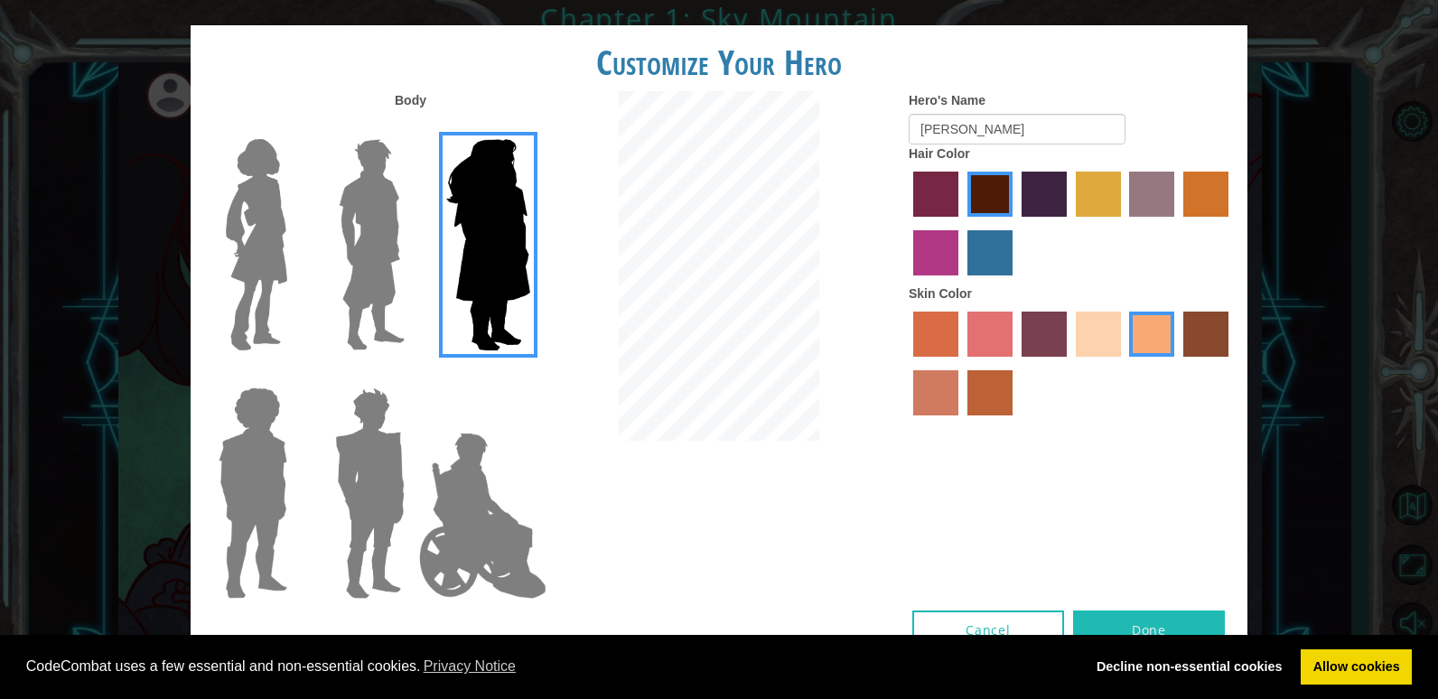
click at [281, 262] on img at bounding box center [257, 245] width 76 height 226
click at [294, 127] on input "Hero Connie" at bounding box center [294, 127] width 0 height 0
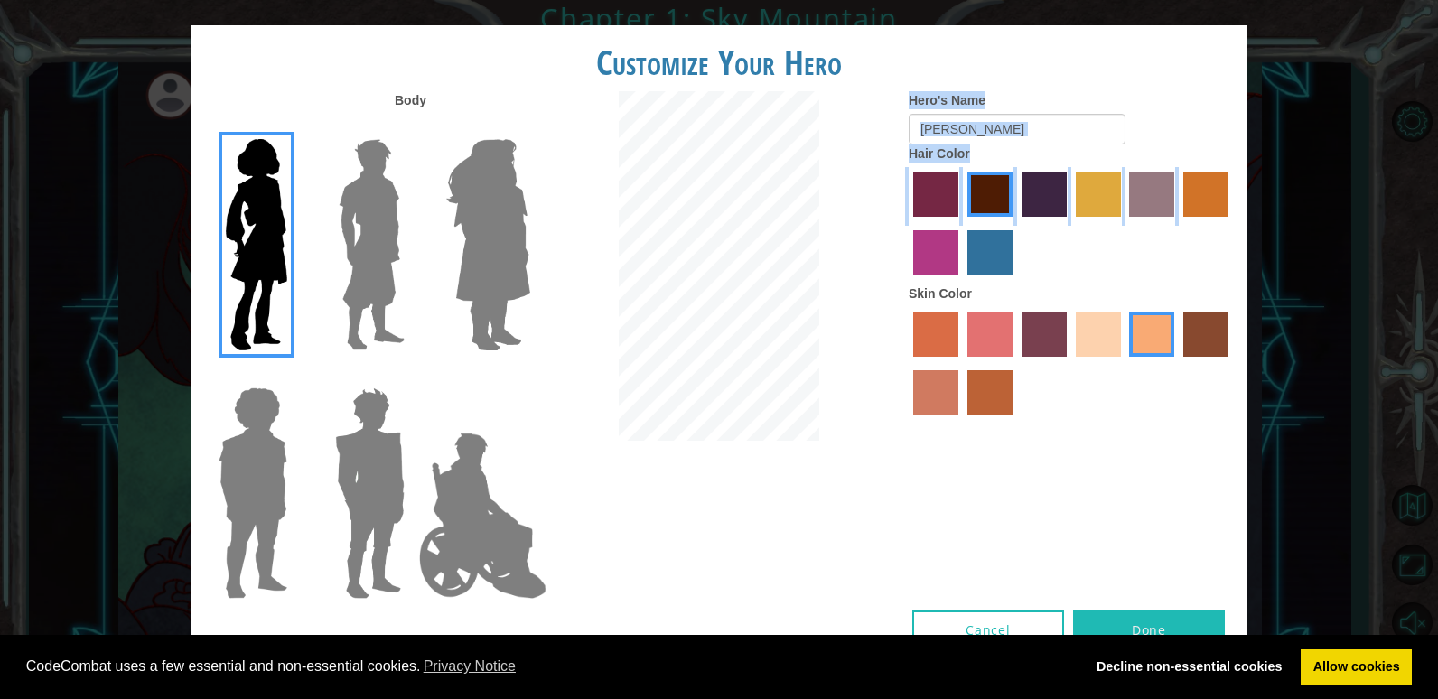
drag, startPoint x: 896, startPoint y: 494, endPoint x: 911, endPoint y: 252, distance: 242.5
click at [911, 252] on div "Body Hero's Name Lillia Hair Color Skin Color" at bounding box center [719, 350] width 1057 height 519
drag, startPoint x: 911, startPoint y: 252, endPoint x: 857, endPoint y: 133, distance: 131.0
click at [857, 133] on div at bounding box center [719, 268] width 352 height 354
click at [1132, 620] on button "Done" at bounding box center [1149, 631] width 152 height 41
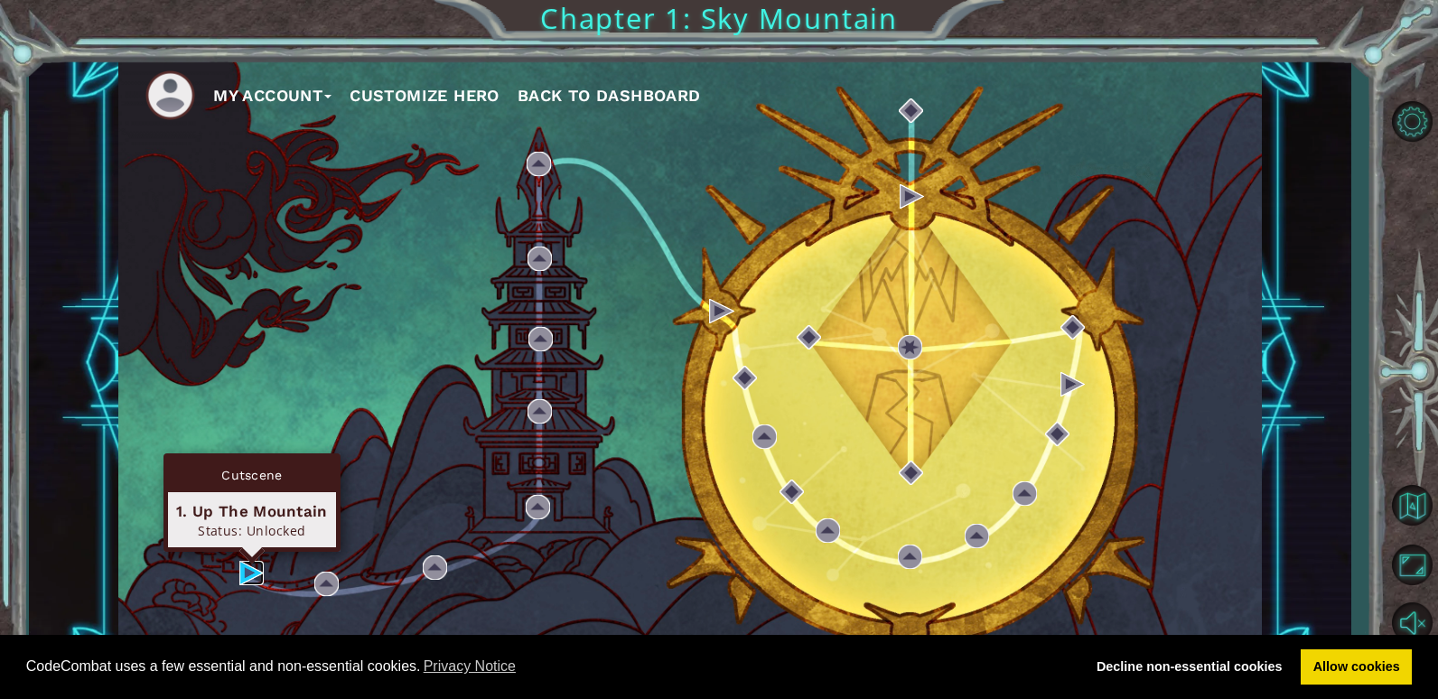
click at [245, 568] on img at bounding box center [251, 573] width 24 height 24
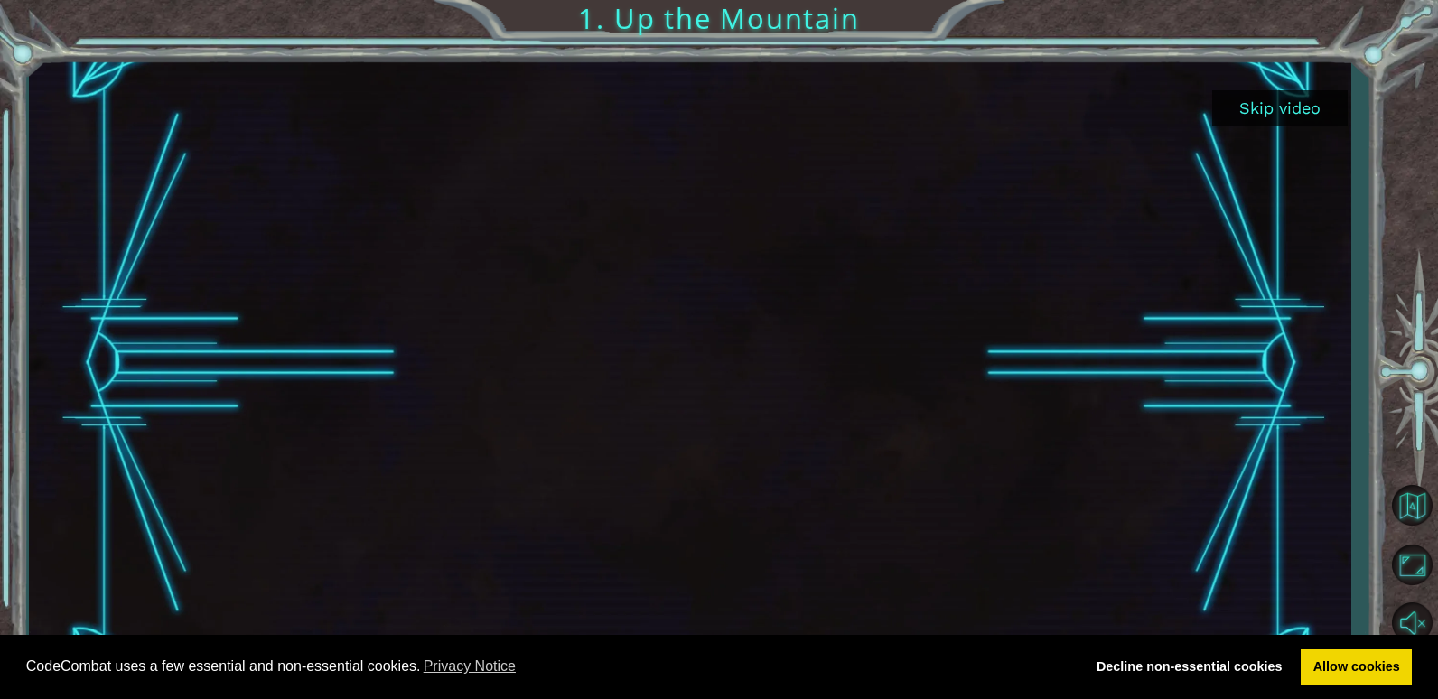
click at [1236, 109] on button "Skip video" at bounding box center [1279, 107] width 135 height 35
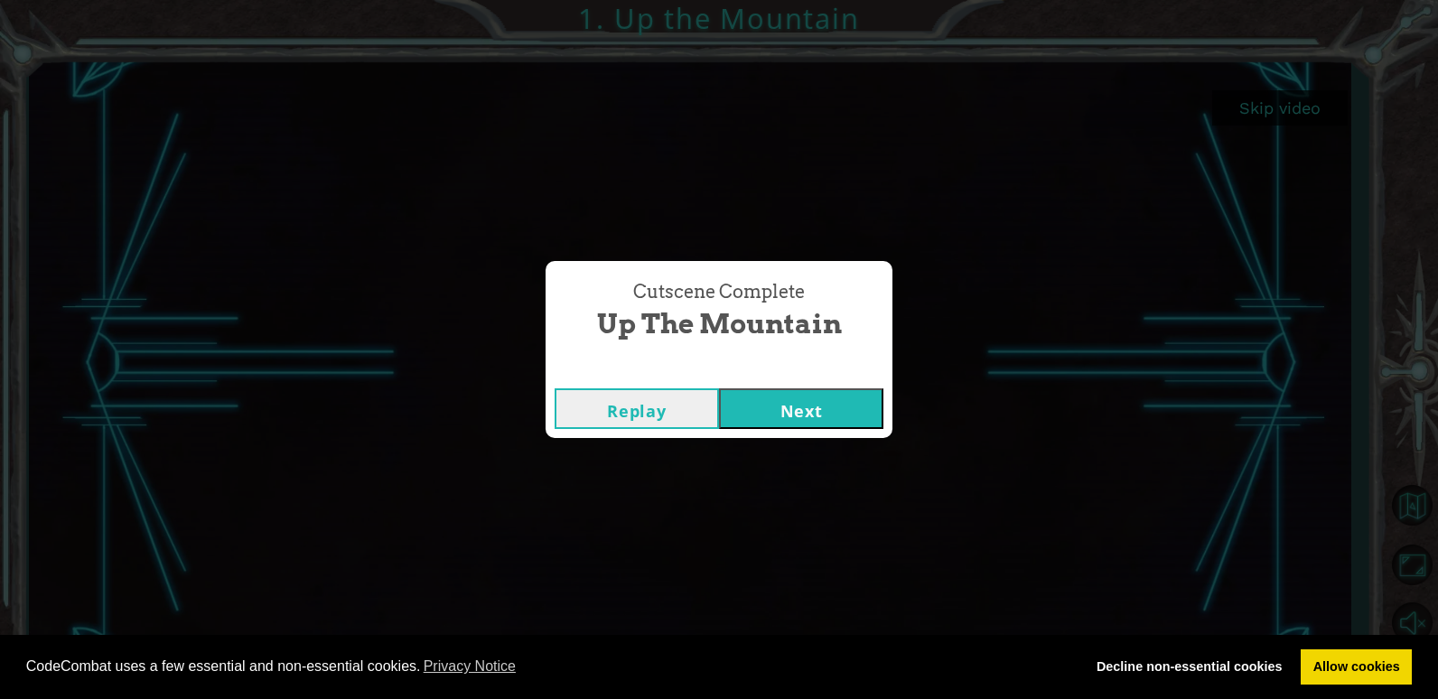
click at [772, 395] on button "Next" at bounding box center [801, 408] width 164 height 41
